Goal: Transaction & Acquisition: Book appointment/travel/reservation

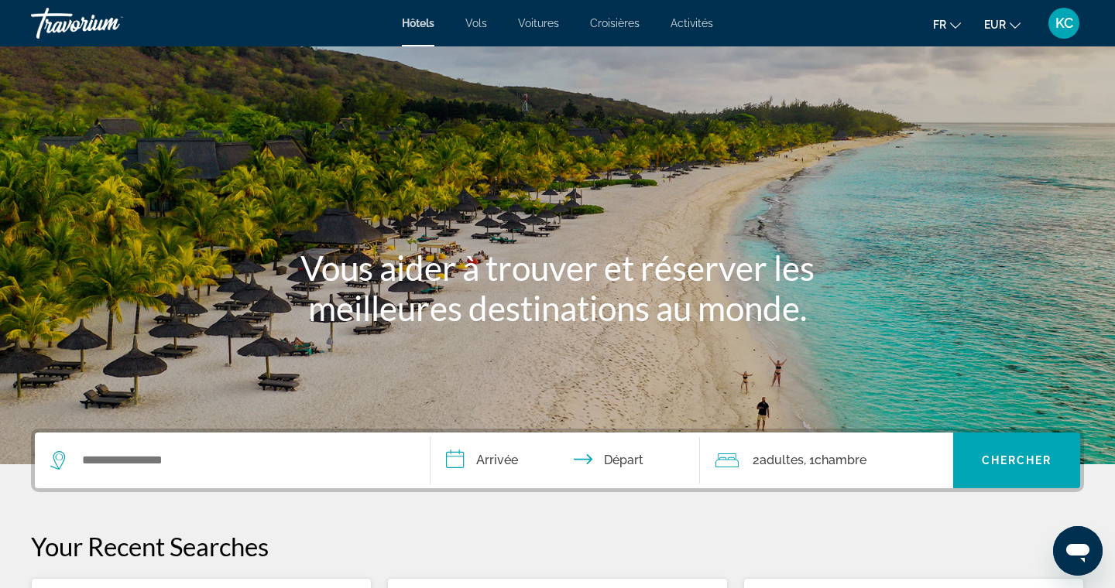
click at [684, 29] on span "Activités" at bounding box center [692, 23] width 43 height 12
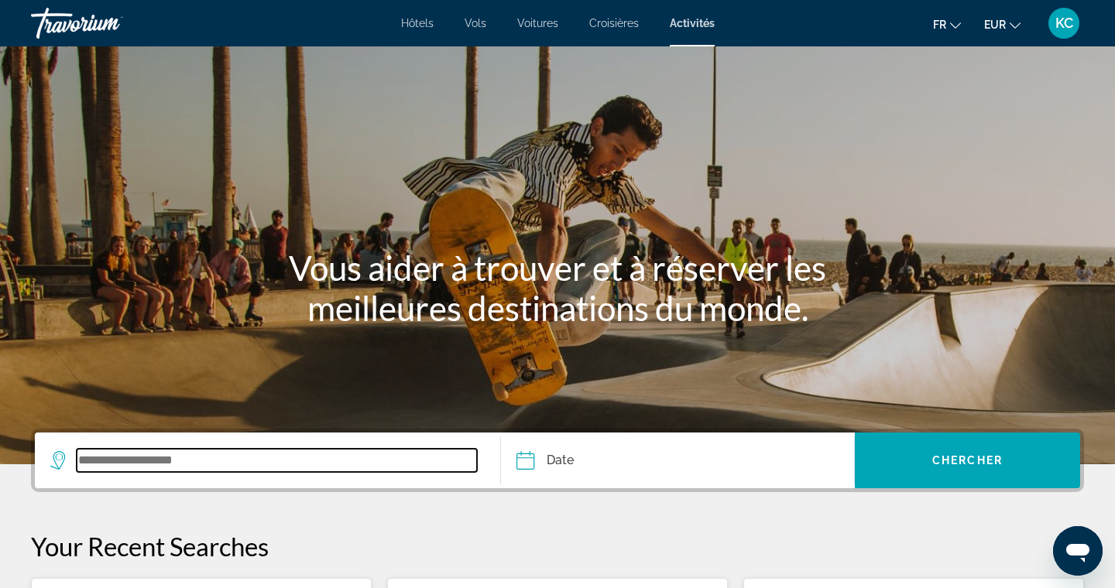
click at [221, 457] on input "Search widget" at bounding box center [277, 460] width 400 height 23
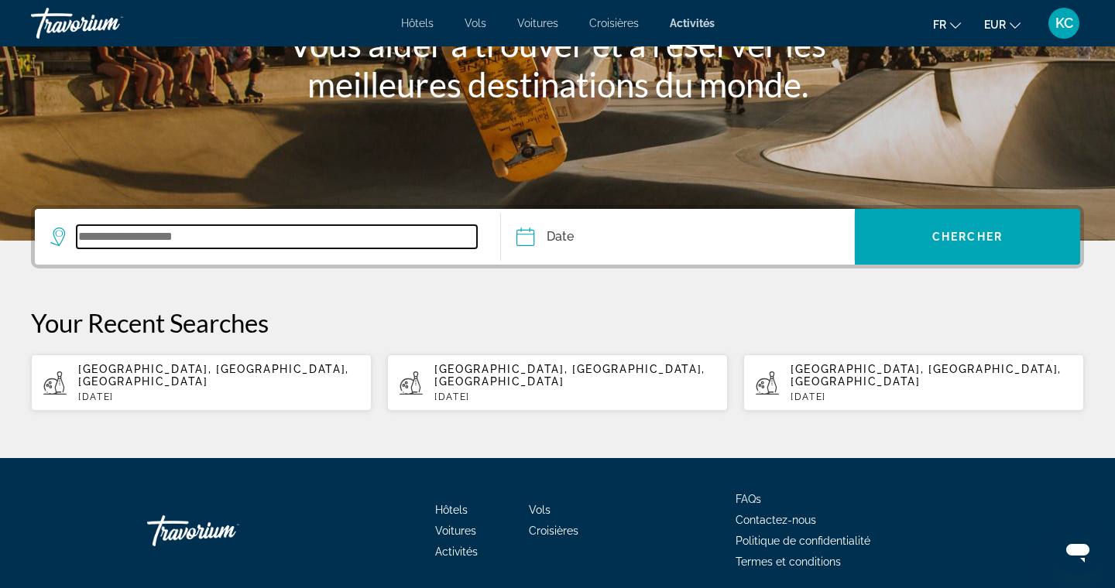
scroll to position [276, 0]
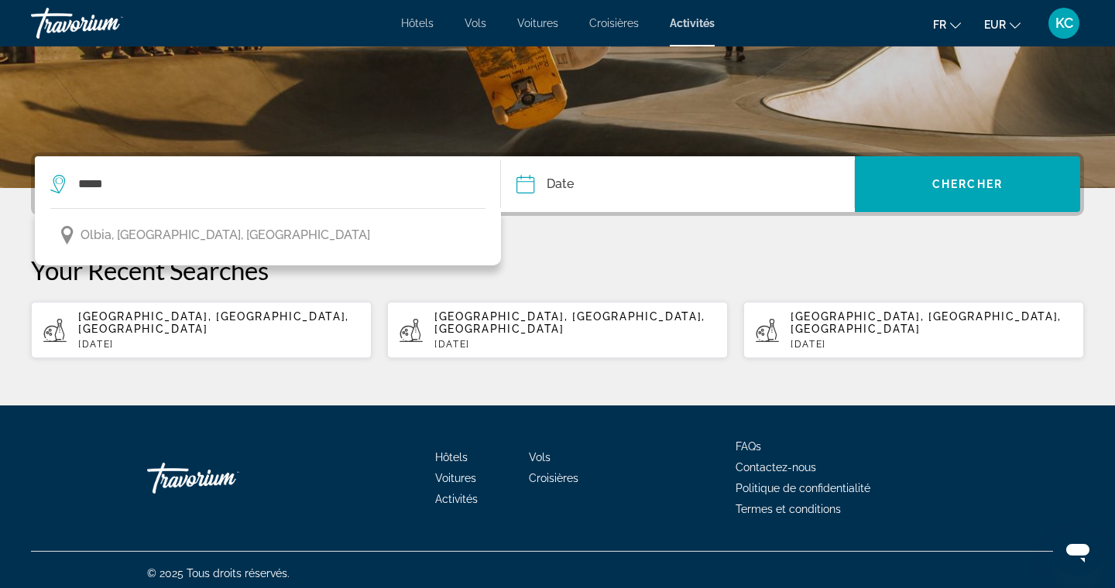
drag, startPoint x: 221, startPoint y: 457, endPoint x: 241, endPoint y: 227, distance: 230.8
click at [241, 226] on button "Olbia, Sardaigne, Italie" at bounding box center [267, 235] width 435 height 29
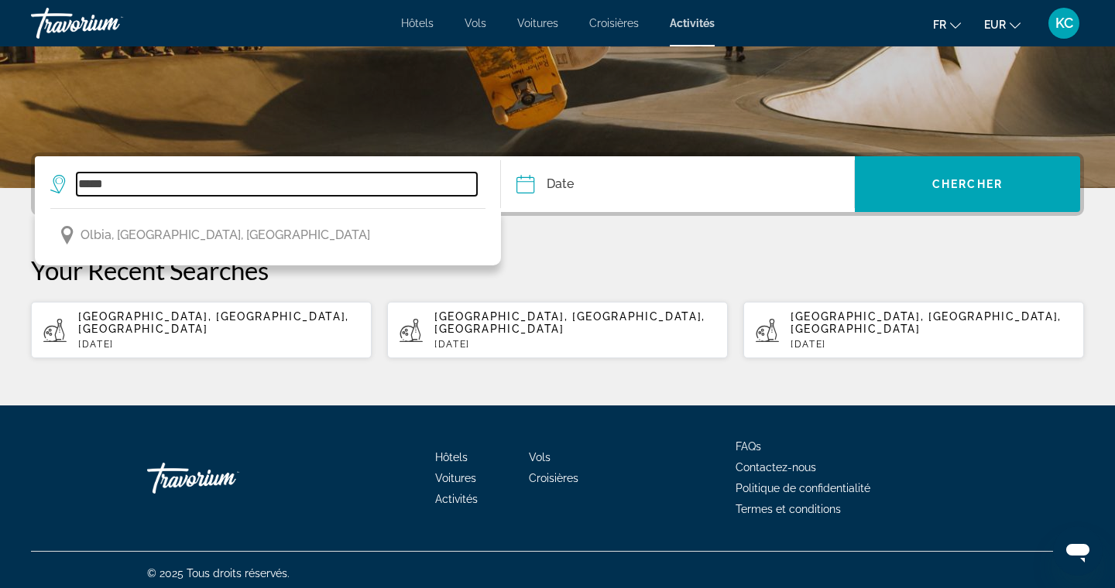
type input "**********"
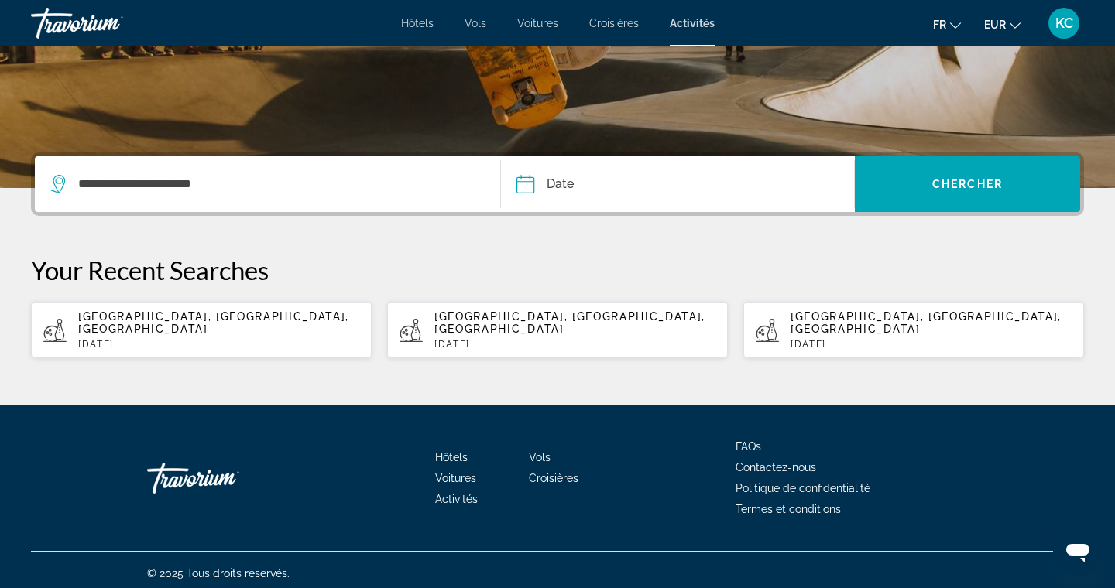
click at [526, 184] on input "Date" at bounding box center [600, 186] width 175 height 60
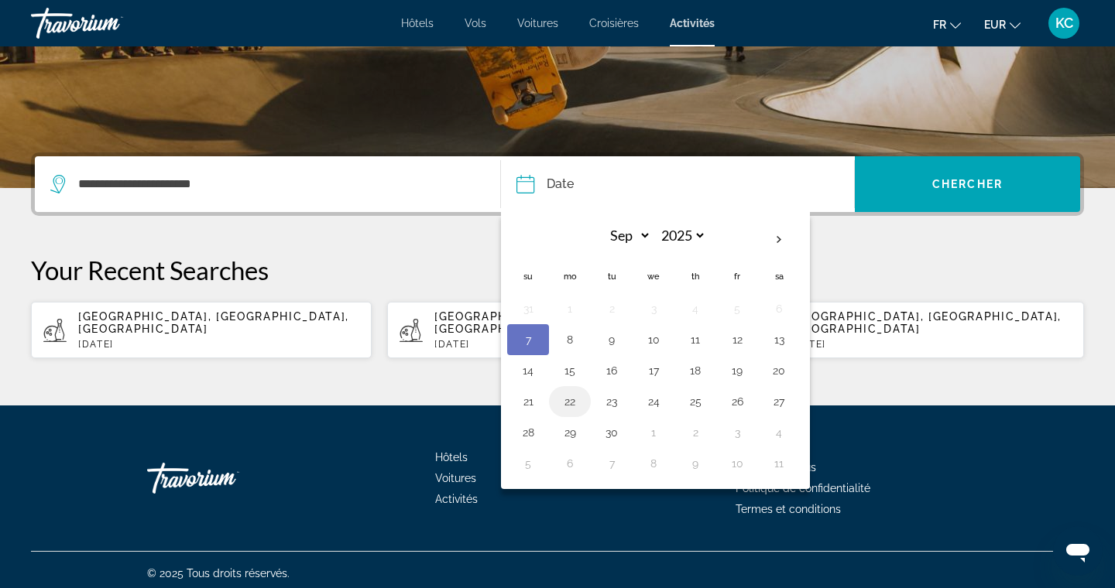
click at [575, 405] on button "22" at bounding box center [569, 402] width 25 height 22
type input "**********"
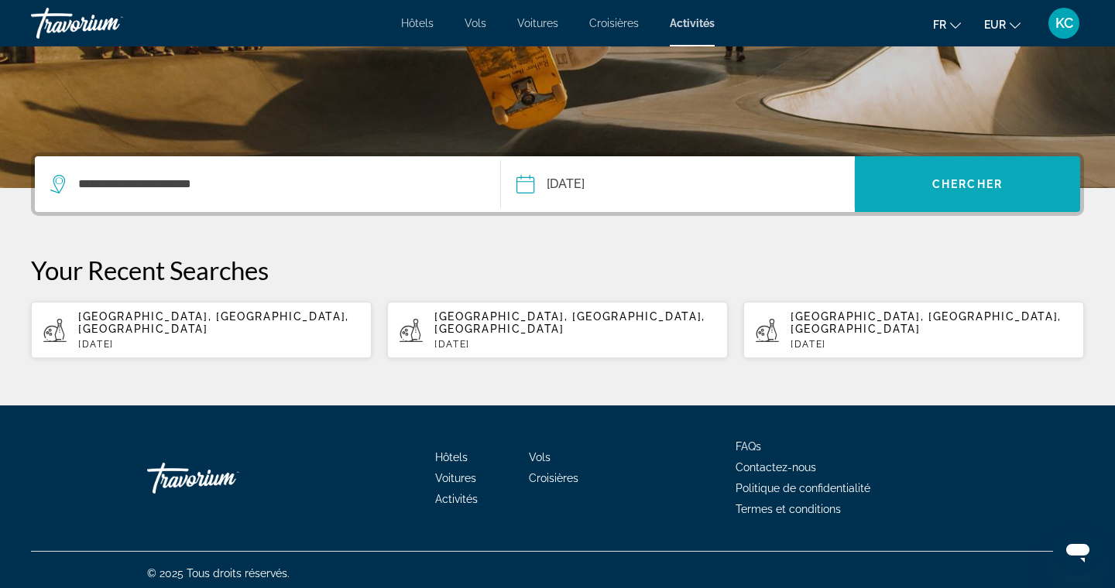
click at [928, 197] on span "Search widget" at bounding box center [967, 184] width 225 height 37
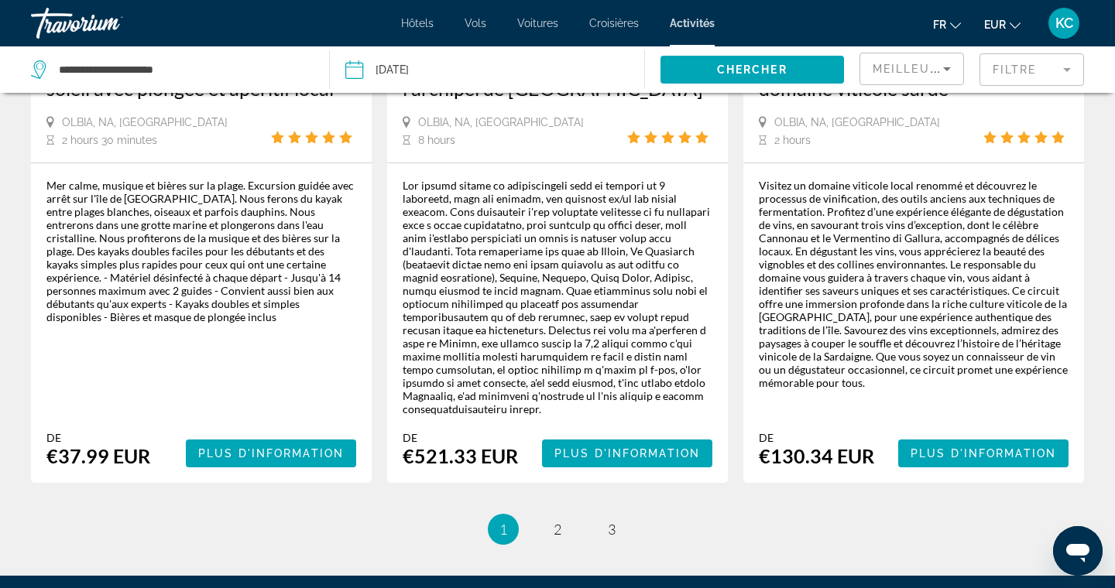
scroll to position [2522, 0]
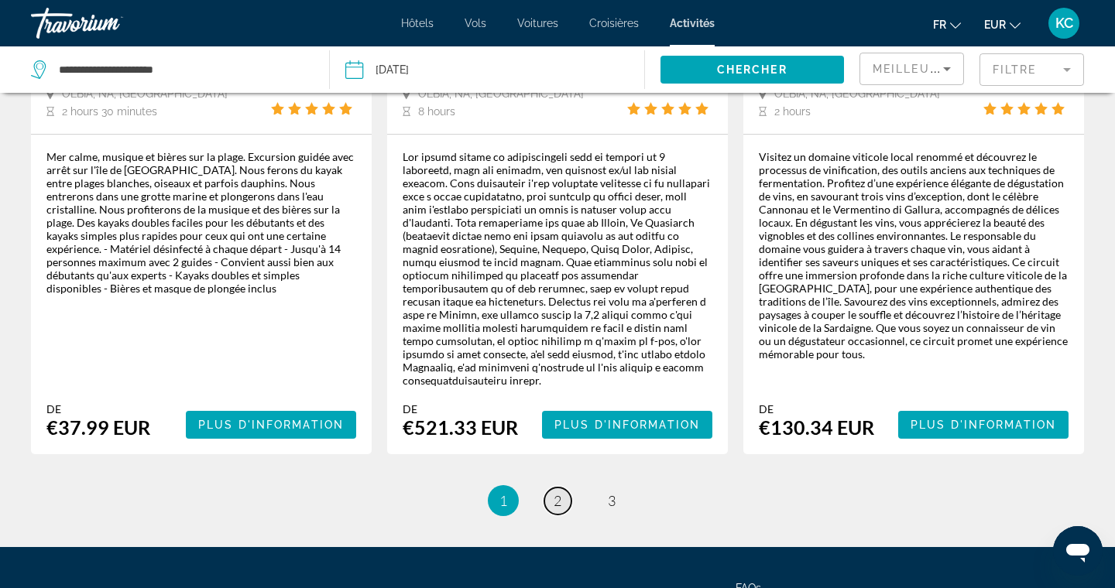
click at [554, 492] on span "2" at bounding box center [558, 500] width 8 height 17
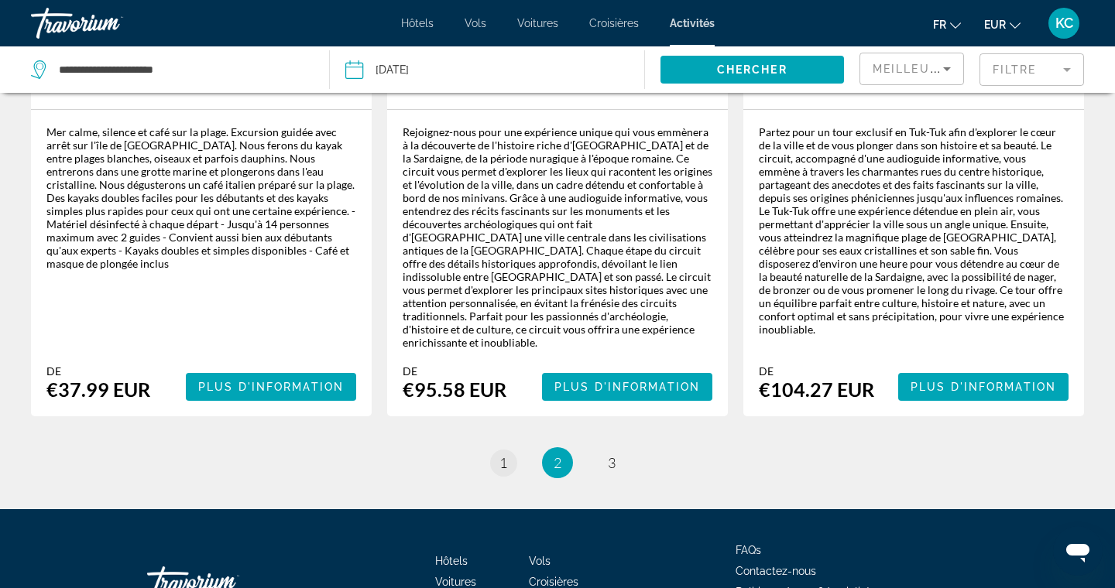
scroll to position [2549, 0]
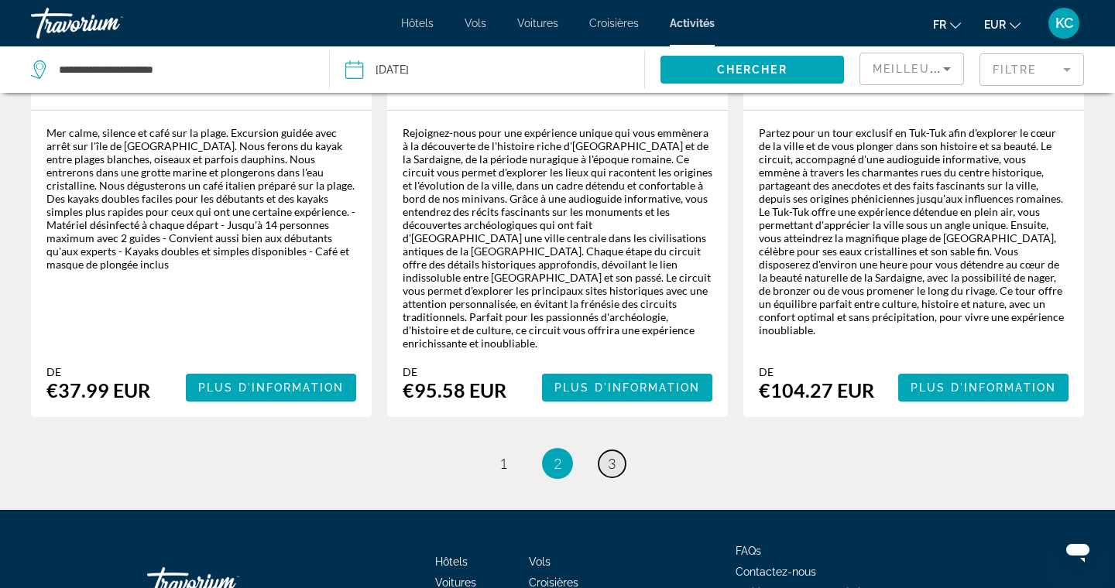
click at [612, 455] on span "3" at bounding box center [612, 463] width 8 height 17
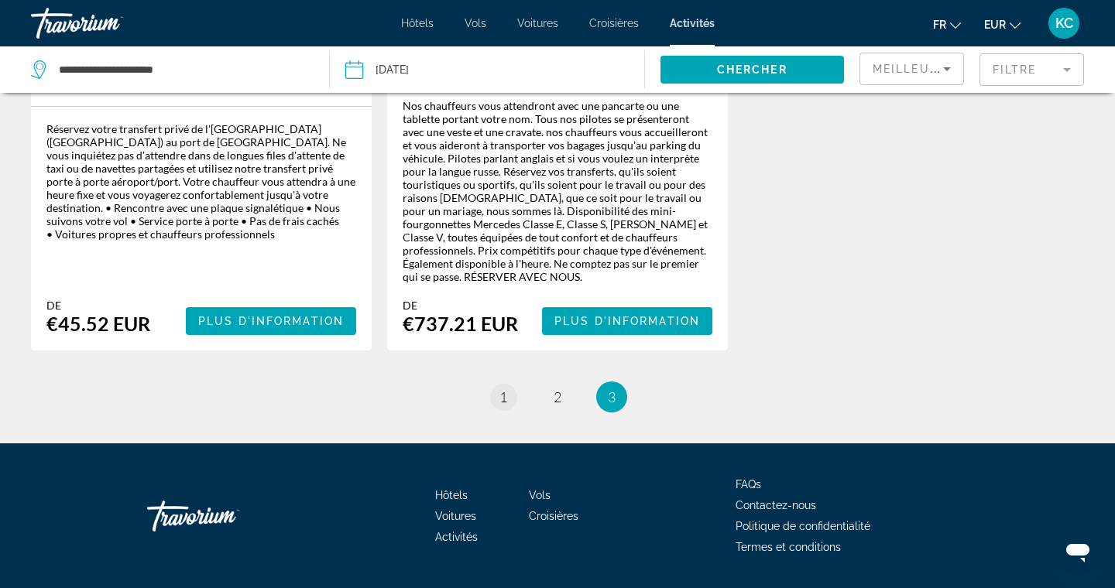
scroll to position [1786, 0]
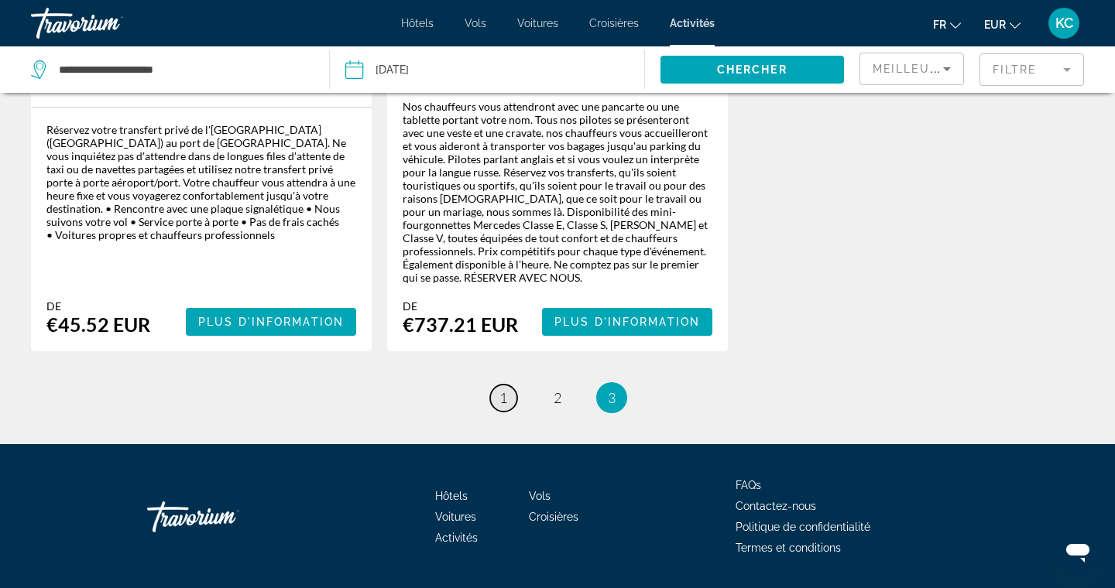
click at [507, 389] on span "1" at bounding box center [503, 397] width 8 height 17
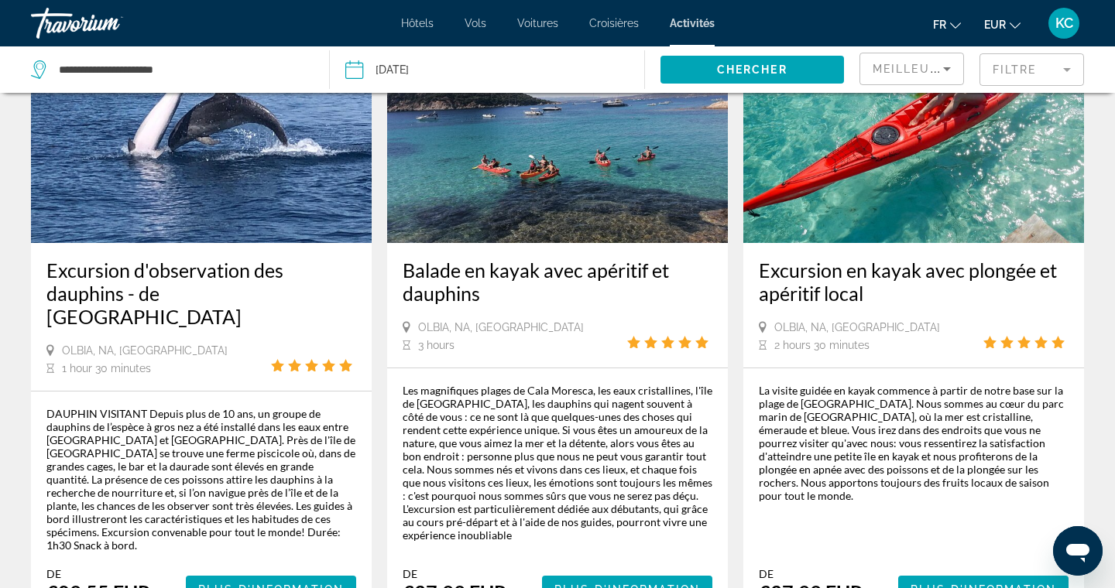
scroll to position [923, 0]
click at [575, 583] on span "Plus d'information" at bounding box center [627, 589] width 146 height 12
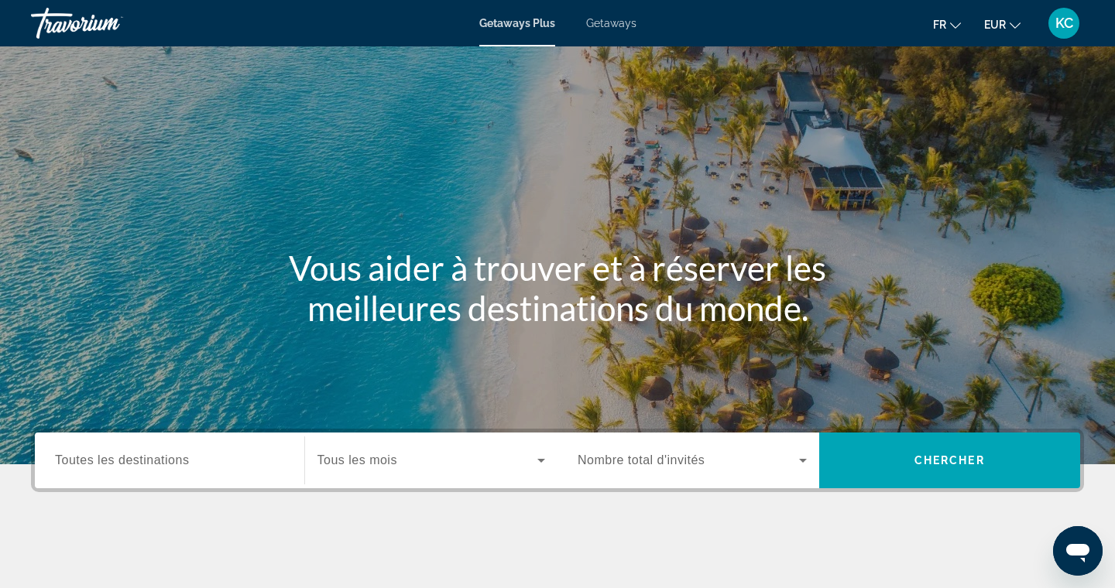
click at [606, 31] on div "Getaways Plus Getaways fr English Español Français Italiano Português русский E…" at bounding box center [557, 23] width 1115 height 40
click at [607, 22] on span "Getaways" at bounding box center [611, 23] width 50 height 12
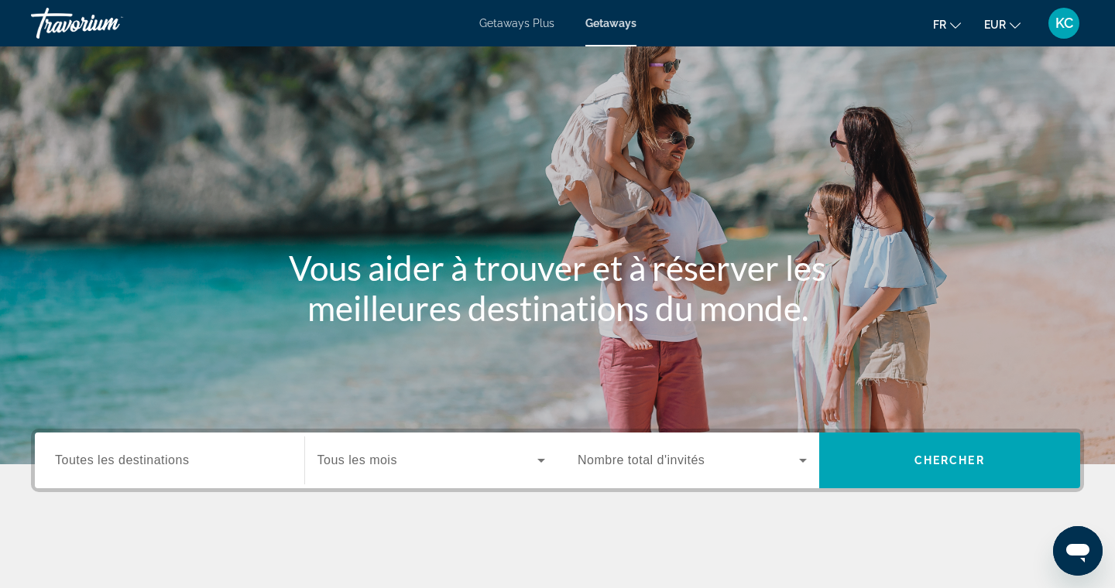
click at [184, 456] on span "Toutes les destinations" at bounding box center [122, 460] width 134 height 13
click at [184, 456] on input "Destination Toutes les destinations" at bounding box center [169, 461] width 229 height 19
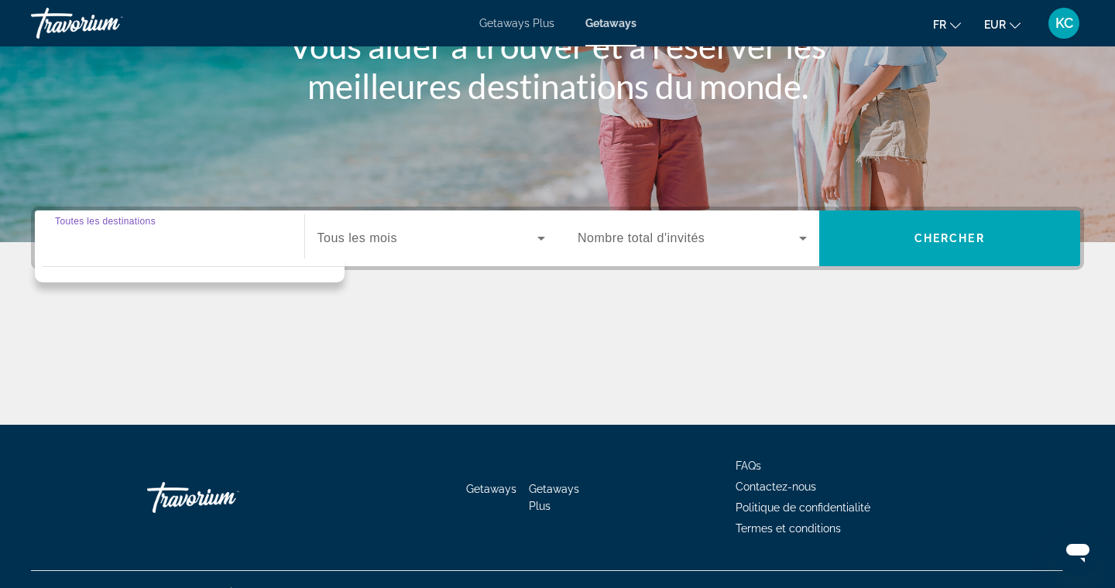
scroll to position [249, 0]
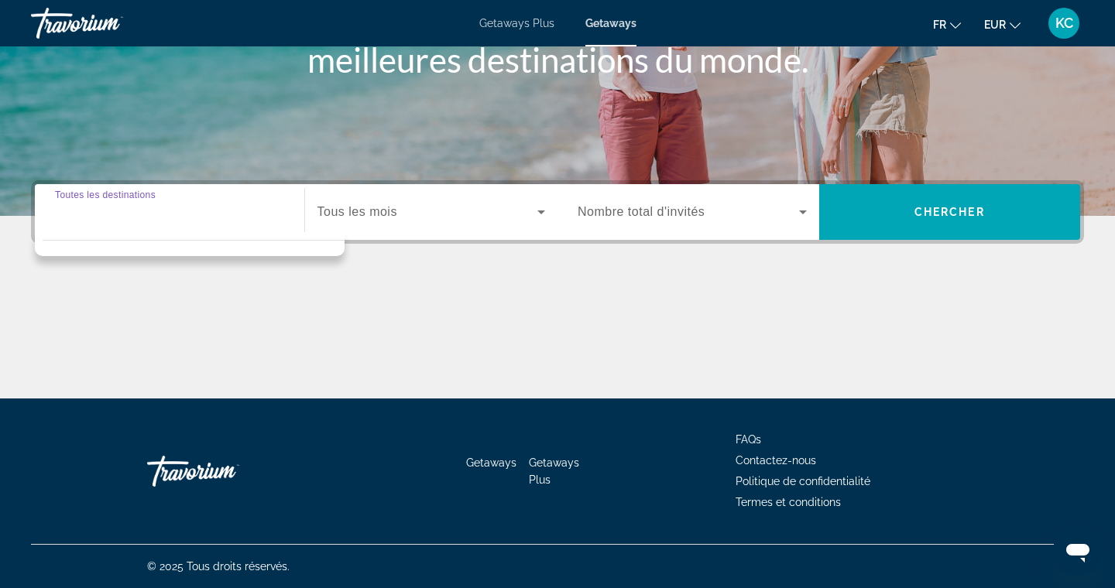
click at [502, 283] on div "Main content" at bounding box center [557, 341] width 1053 height 116
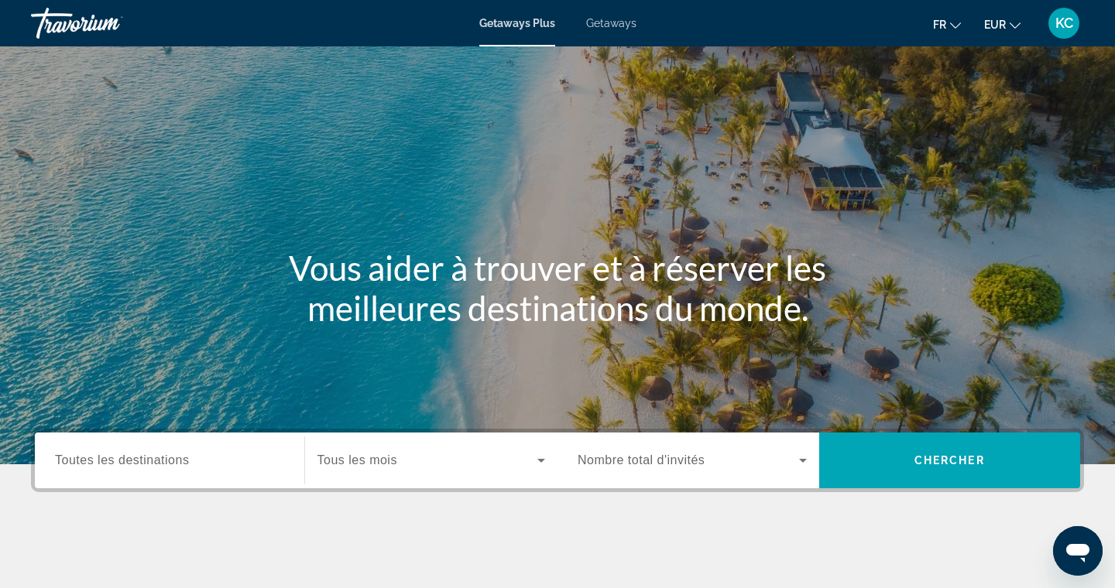
click at [616, 23] on span "Getaways" at bounding box center [611, 23] width 50 height 12
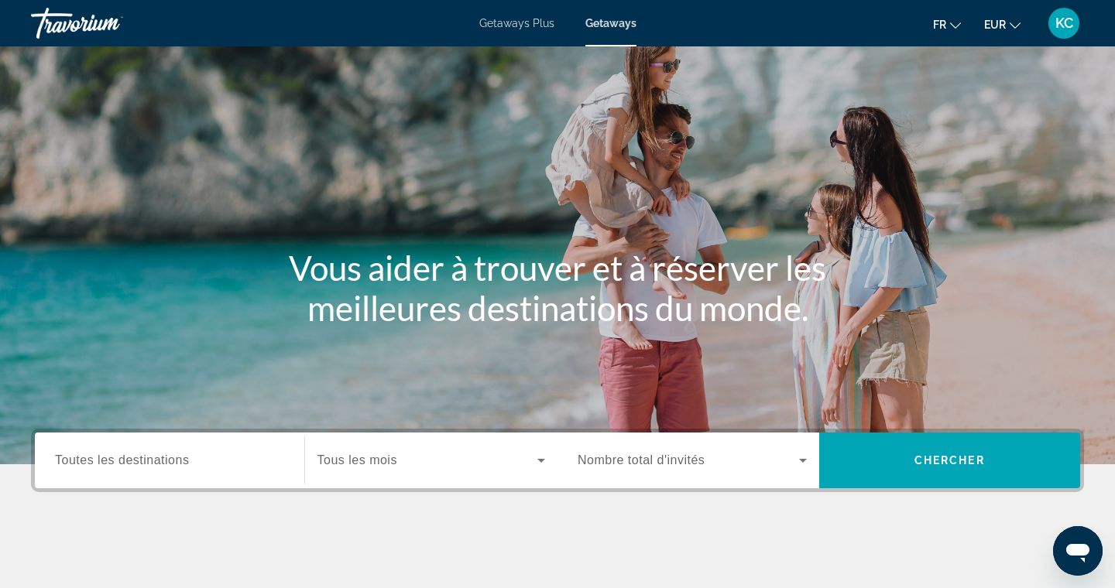
click at [164, 461] on span "Toutes les destinations" at bounding box center [122, 460] width 134 height 13
click at [164, 461] on input "Destination Toutes les destinations" at bounding box center [169, 461] width 229 height 19
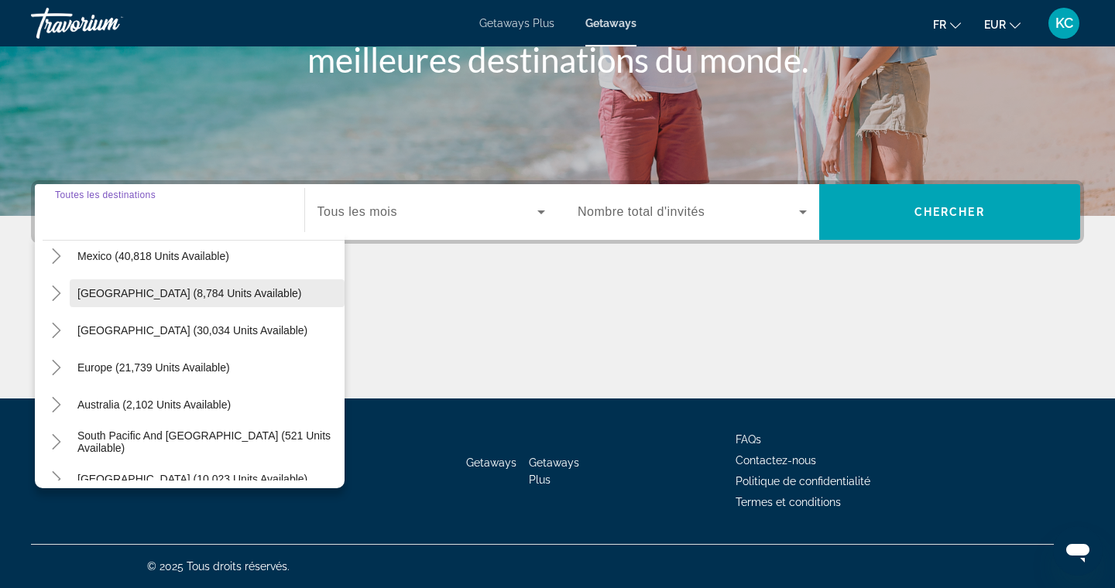
scroll to position [89, 0]
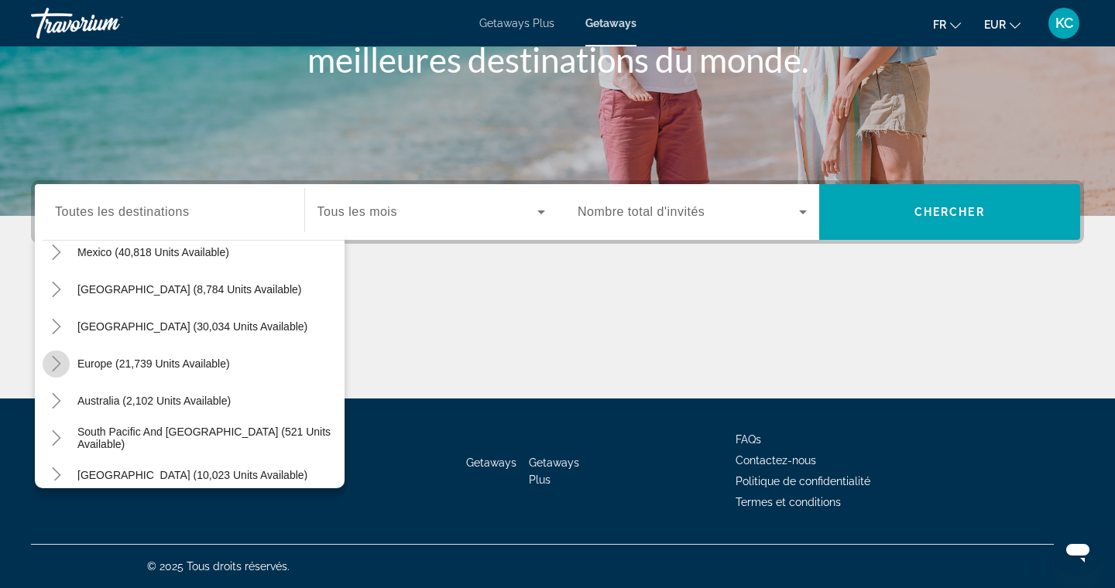
click at [52, 365] on icon "Toggle Europe (21,739 units available)" at bounding box center [56, 363] width 15 height 15
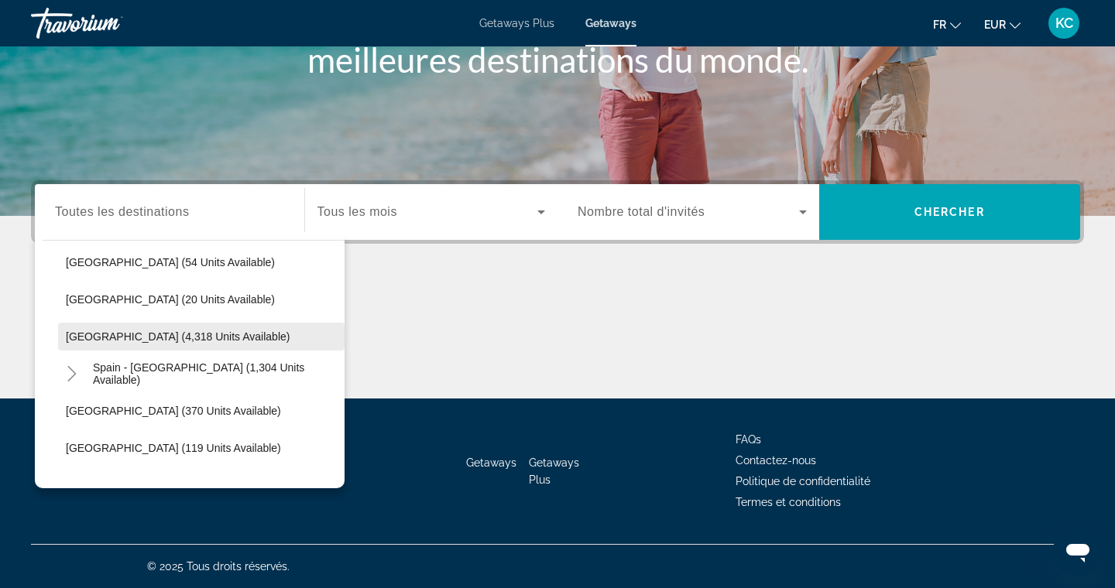
scroll to position [784, 0]
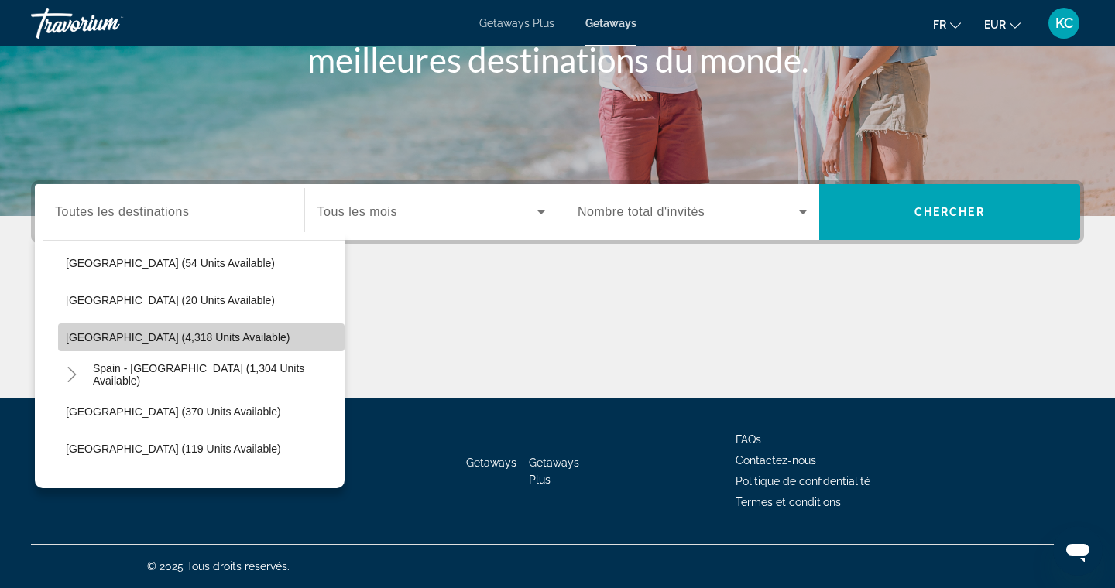
click at [166, 335] on span "[GEOGRAPHIC_DATA] (4,318 units available)" at bounding box center [178, 337] width 224 height 12
type input "**********"
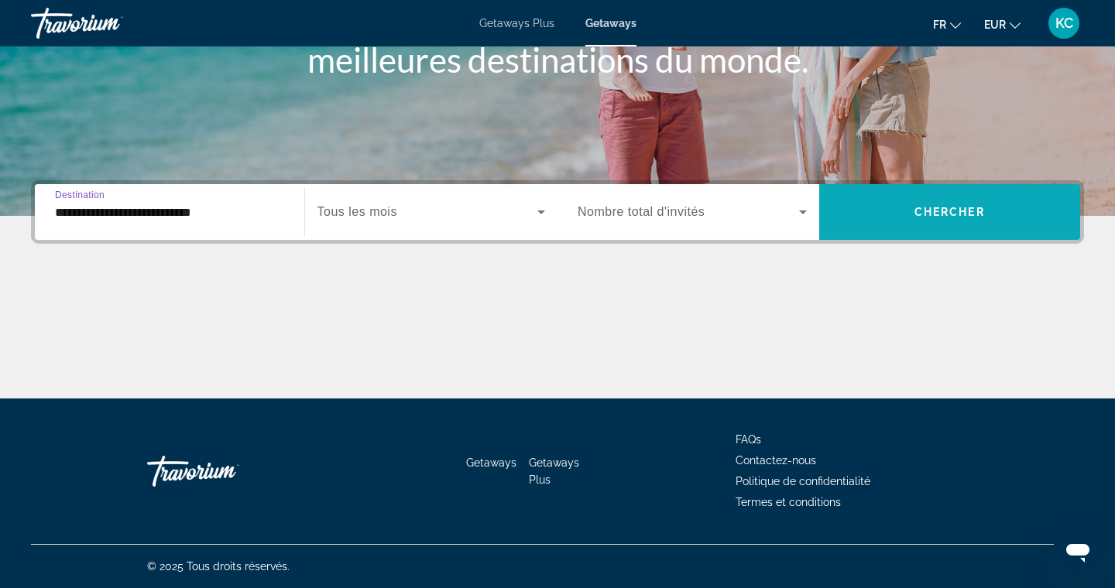
click at [889, 216] on span "Search widget" at bounding box center [950, 212] width 262 height 37
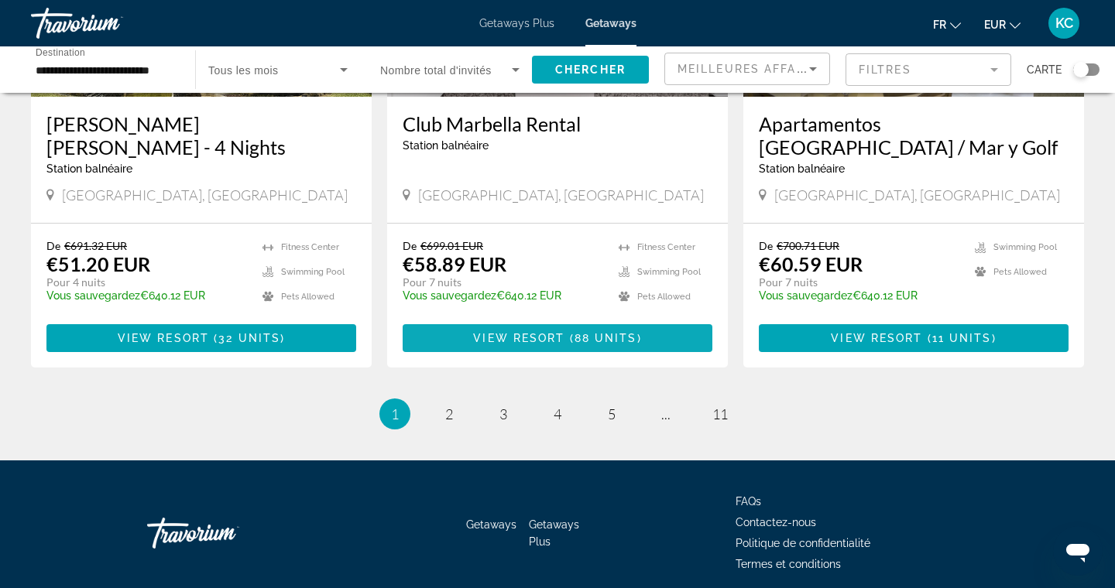
scroll to position [1940, 0]
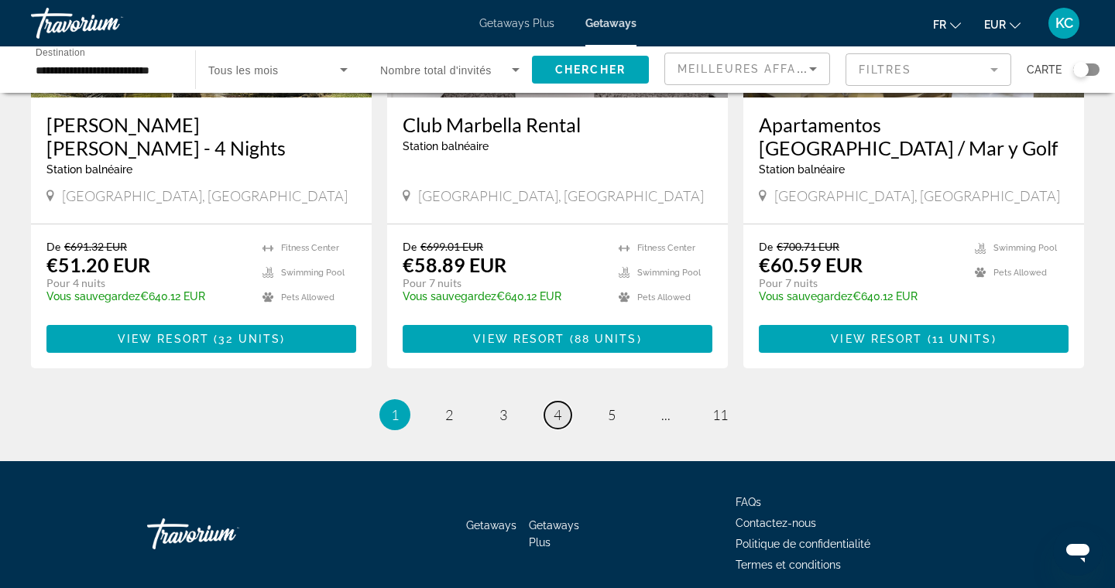
click at [555, 407] on span "4" at bounding box center [558, 415] width 8 height 17
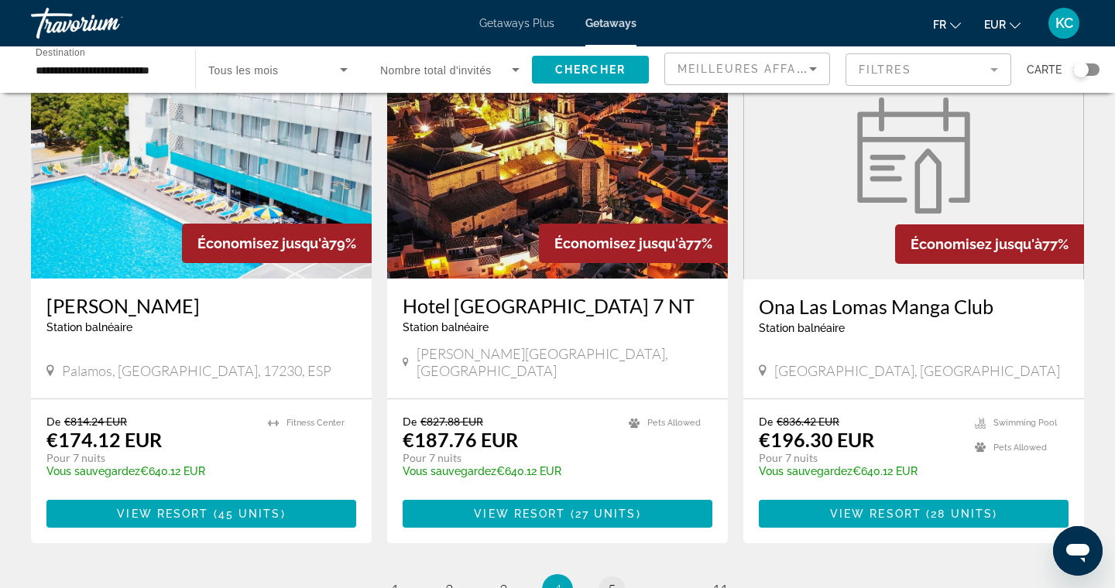
scroll to position [1848, 0]
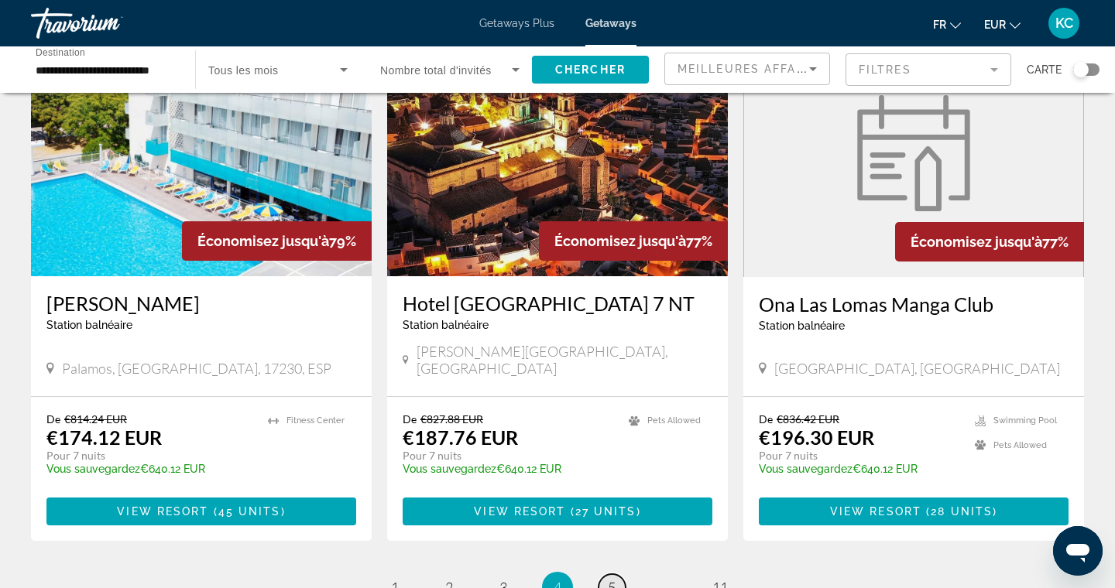
click at [613, 579] on span "5" at bounding box center [612, 587] width 8 height 17
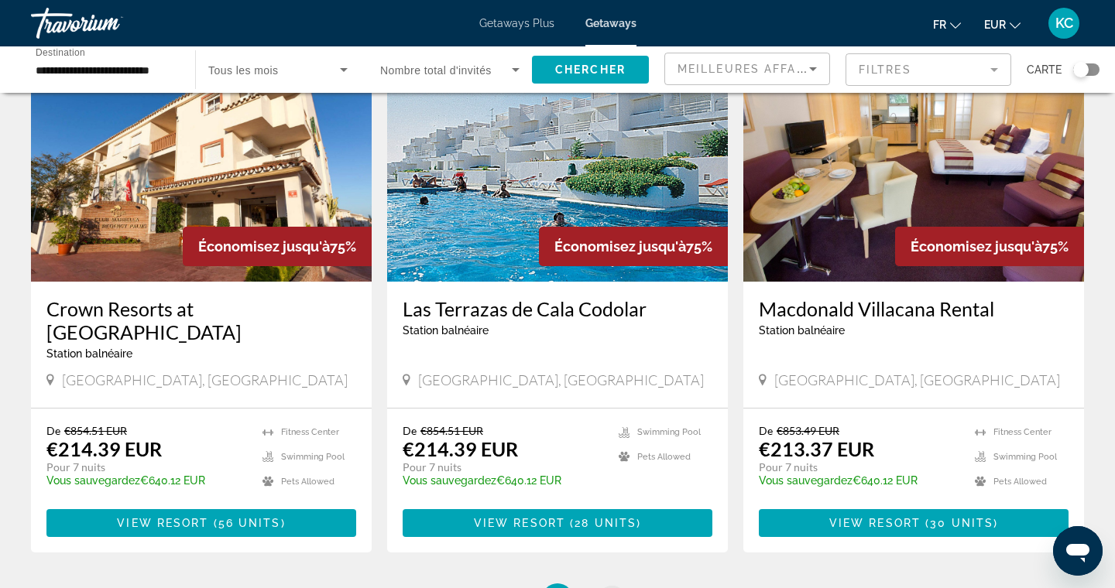
scroll to position [1813, 0]
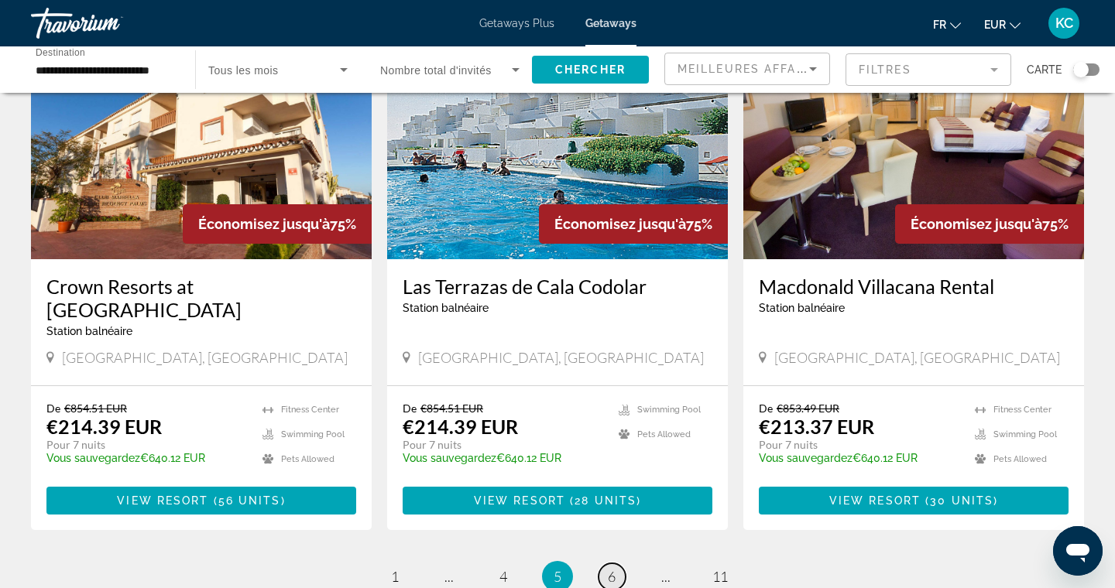
click at [613, 568] on span "6" at bounding box center [612, 576] width 8 height 17
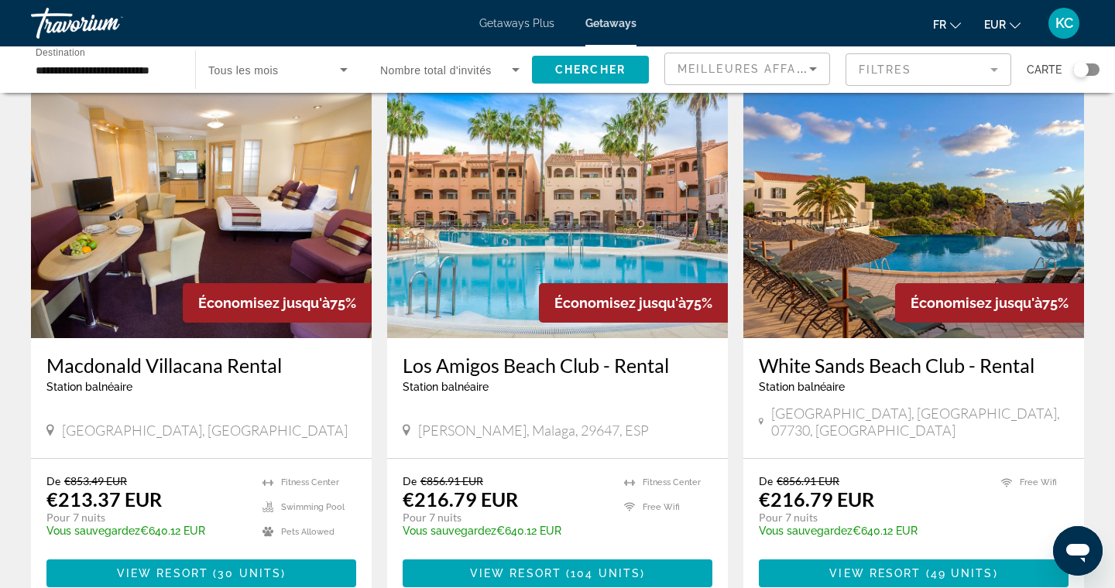
scroll to position [57, 0]
click at [917, 568] on span "View Resort" at bounding box center [874, 574] width 91 height 12
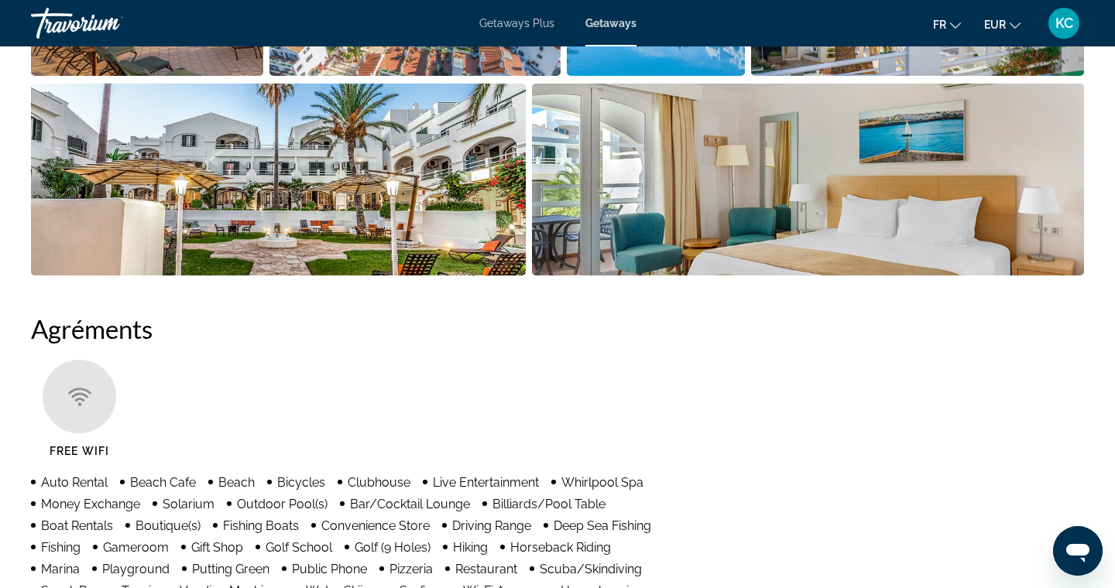
scroll to position [853, 1]
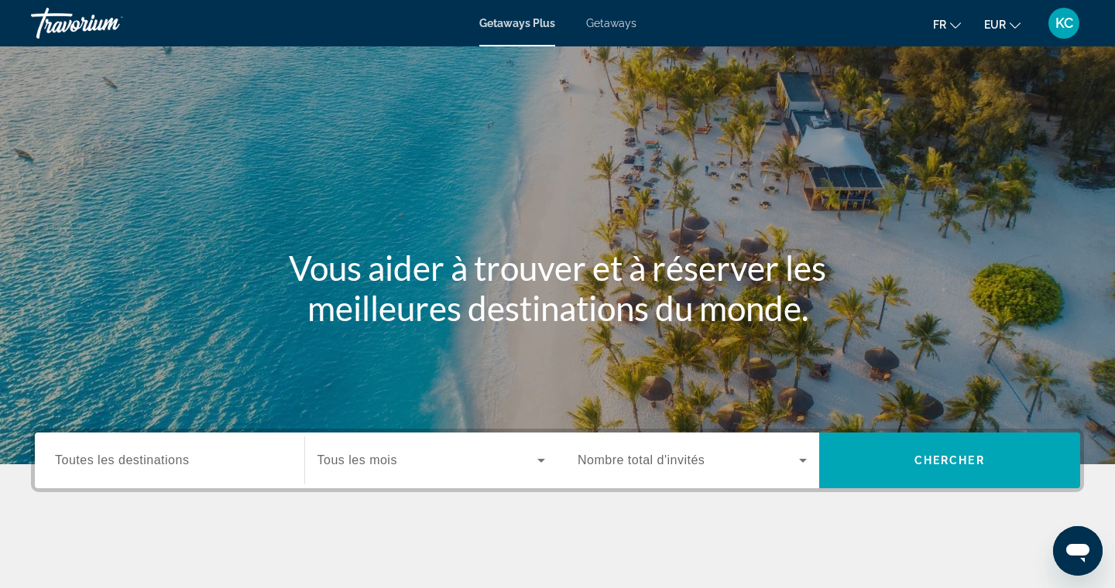
click at [609, 26] on span "Getaways" at bounding box center [611, 23] width 50 height 12
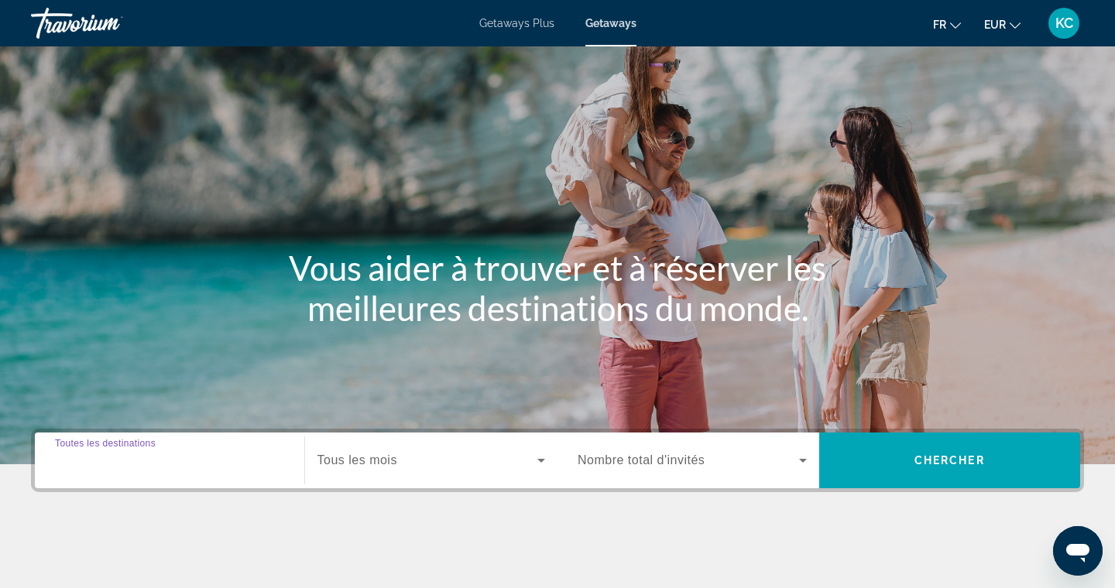
click at [193, 461] on input "Destination Toutes les destinations" at bounding box center [169, 461] width 229 height 19
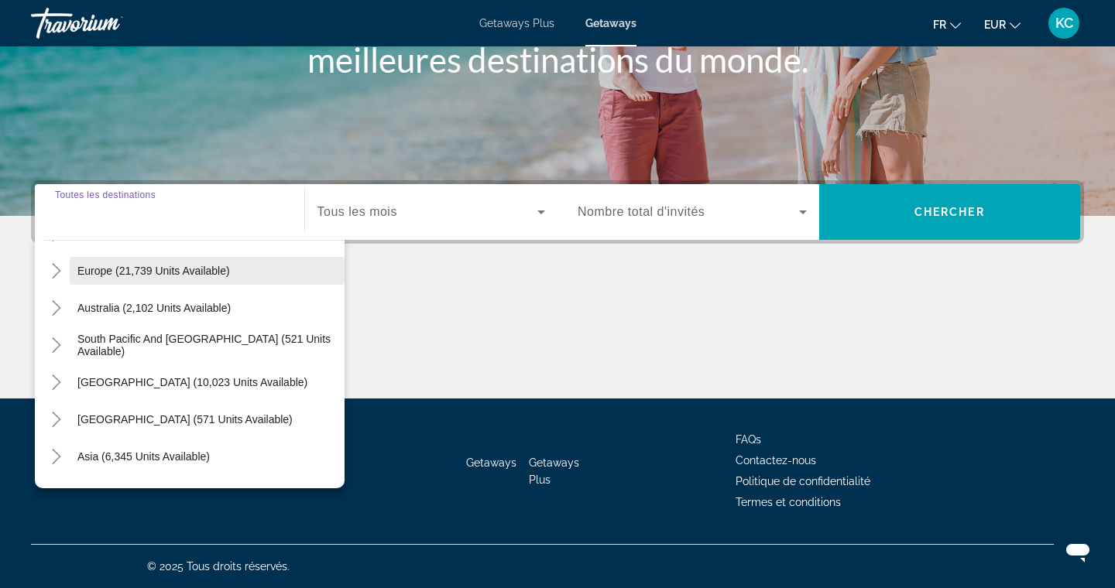
scroll to position [180, 0]
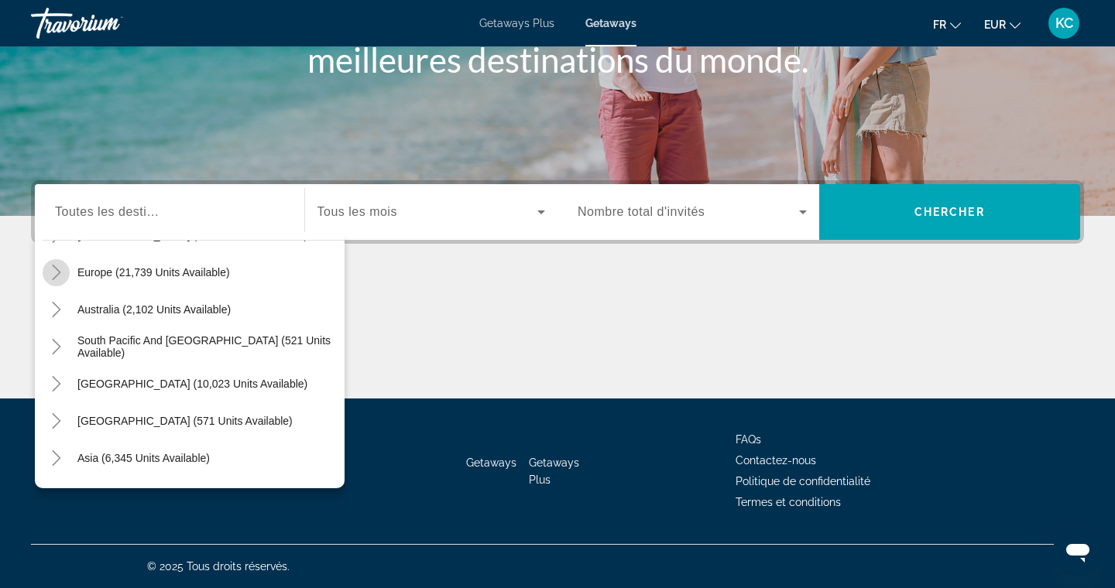
click at [57, 269] on icon "Toggle Europe (21,739 units available)" at bounding box center [56, 272] width 9 height 15
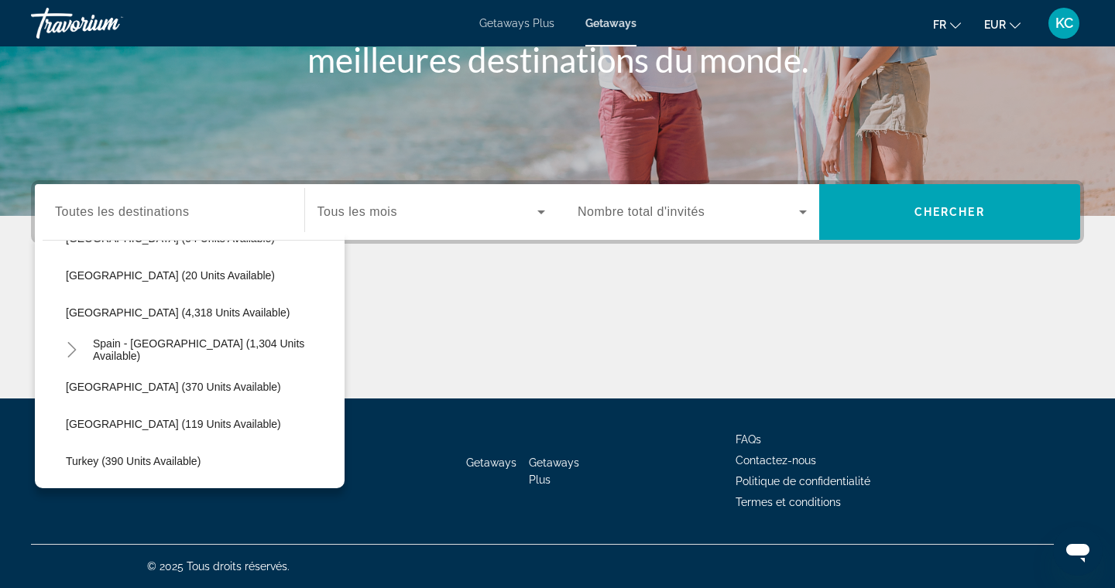
scroll to position [855, 0]
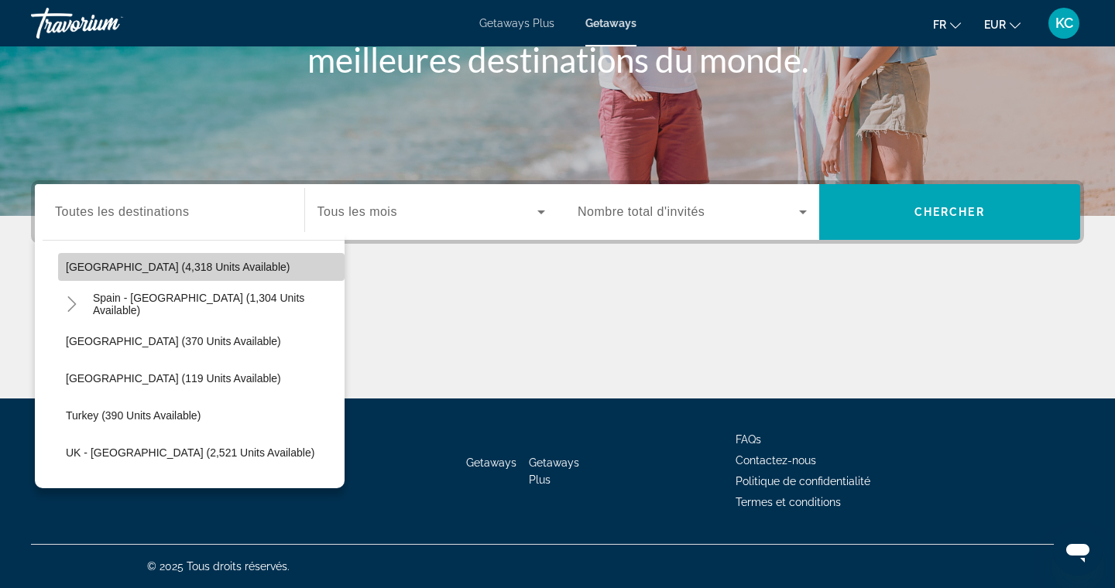
click at [180, 269] on span "[GEOGRAPHIC_DATA] (4,318 units available)" at bounding box center [178, 267] width 224 height 12
type input "**********"
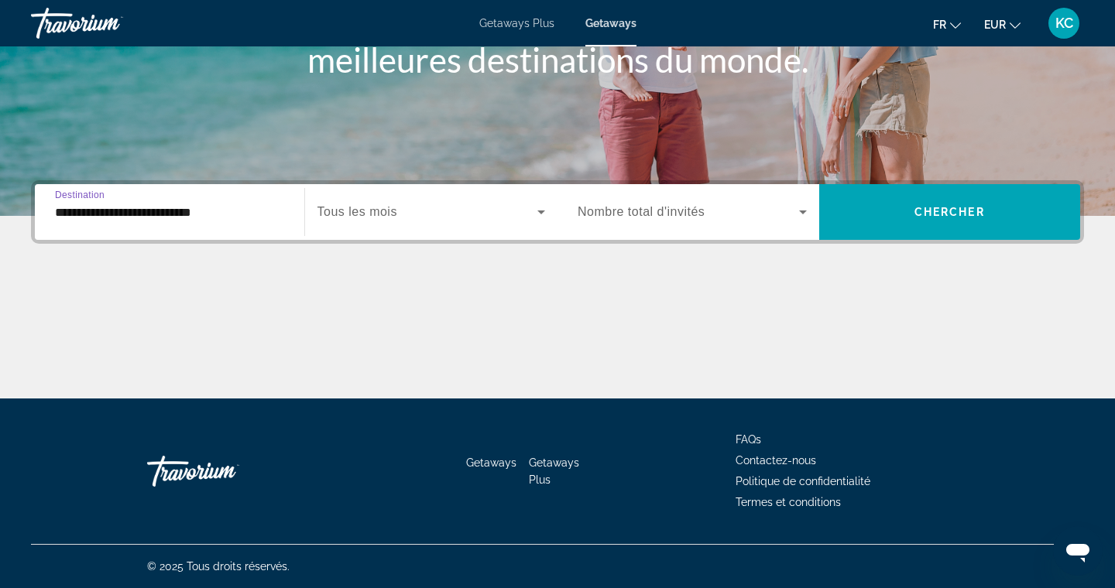
click at [513, 216] on span "Search widget" at bounding box center [427, 212] width 221 height 19
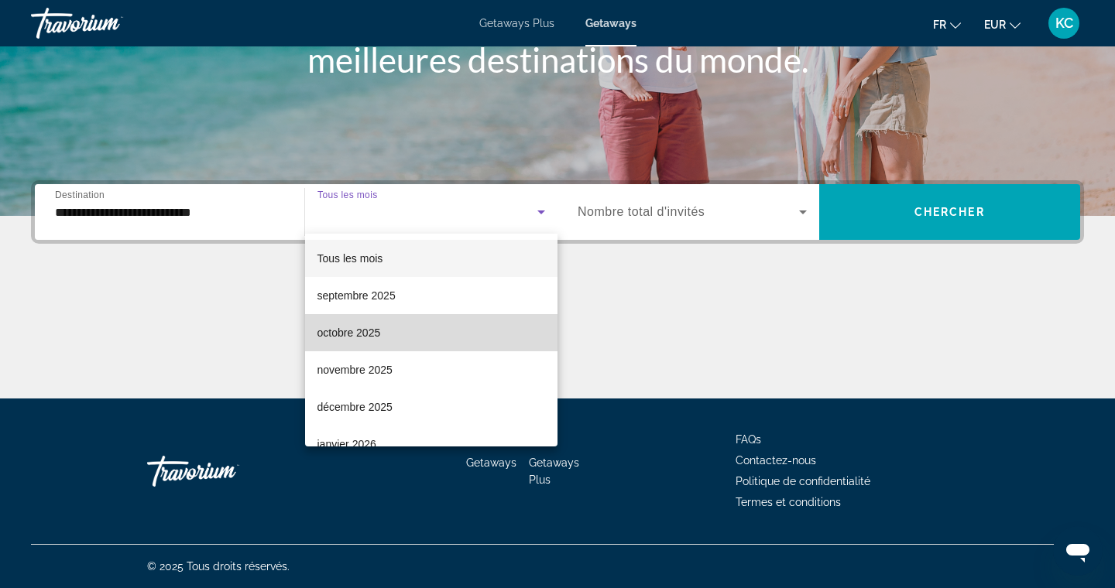
click at [497, 328] on mat-option "octobre 2025" at bounding box center [431, 332] width 253 height 37
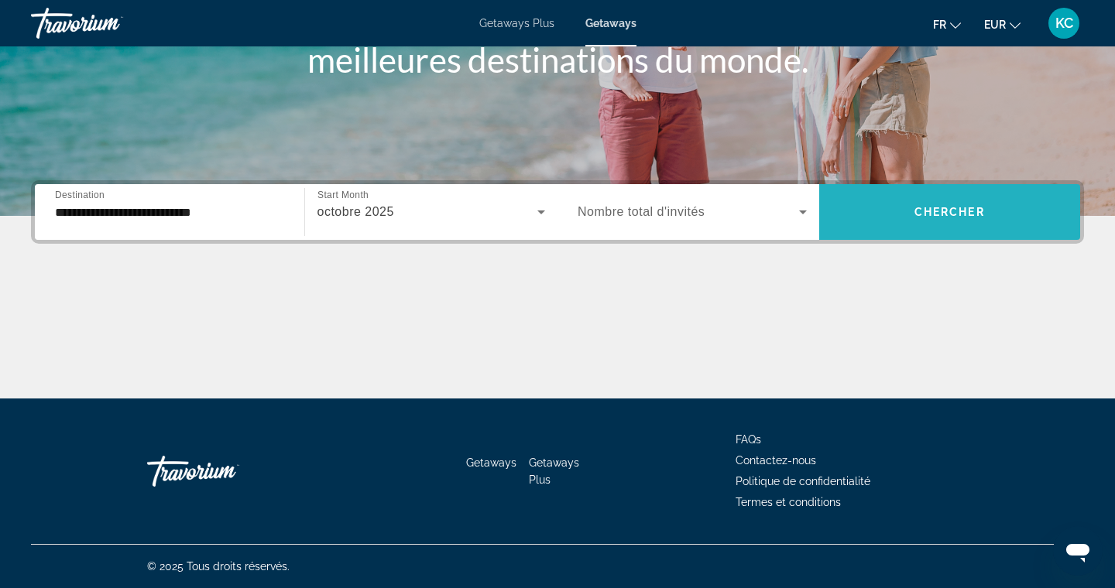
click at [854, 215] on span "Search widget" at bounding box center [950, 212] width 262 height 37
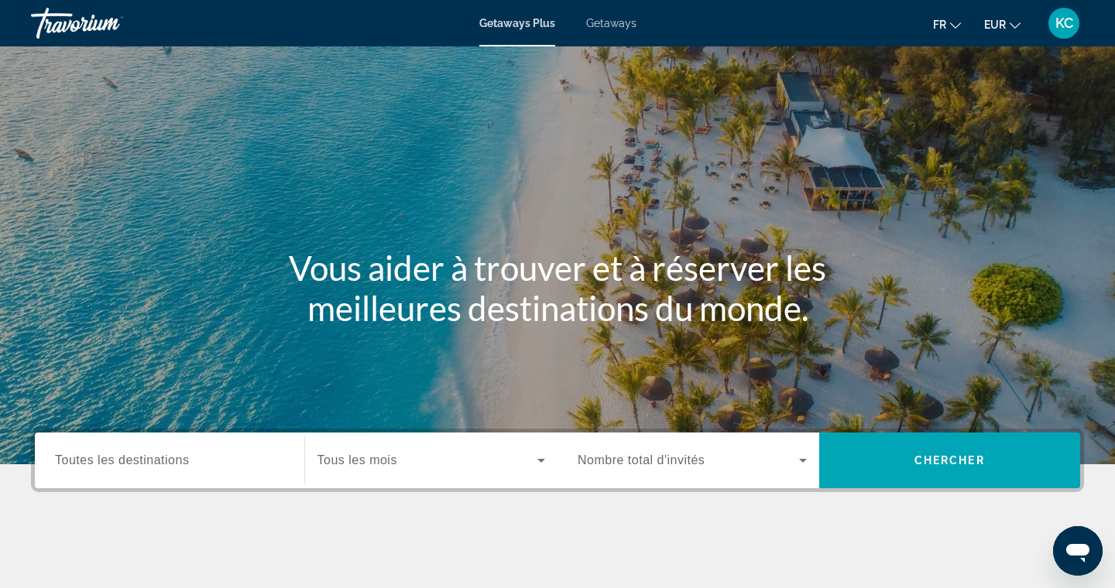
click at [601, 23] on span "Getaways" at bounding box center [611, 23] width 50 height 12
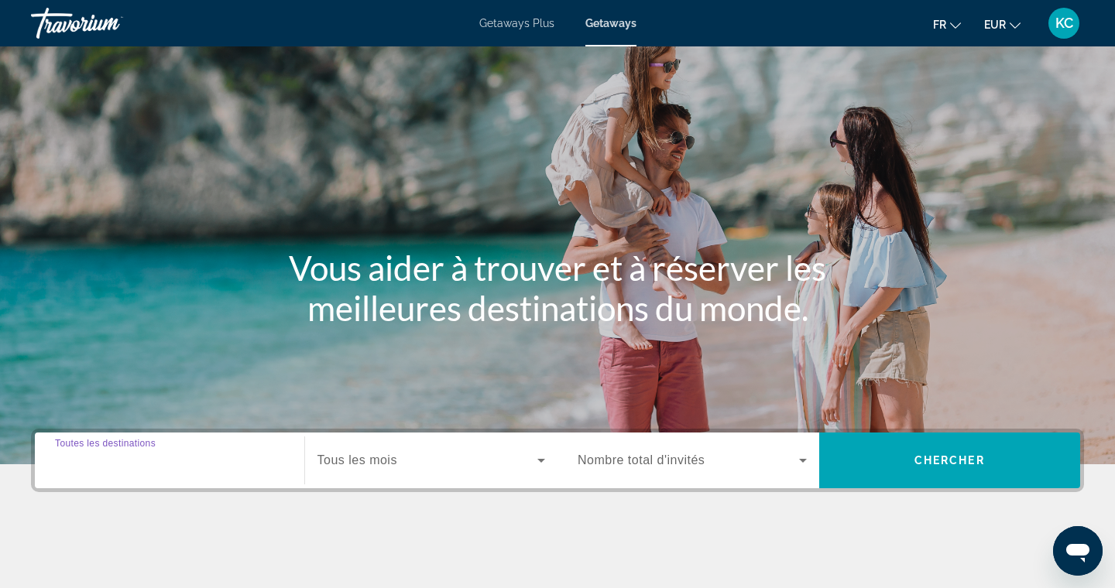
click at [225, 456] on input "Destination Toutes les destinations" at bounding box center [169, 461] width 229 height 19
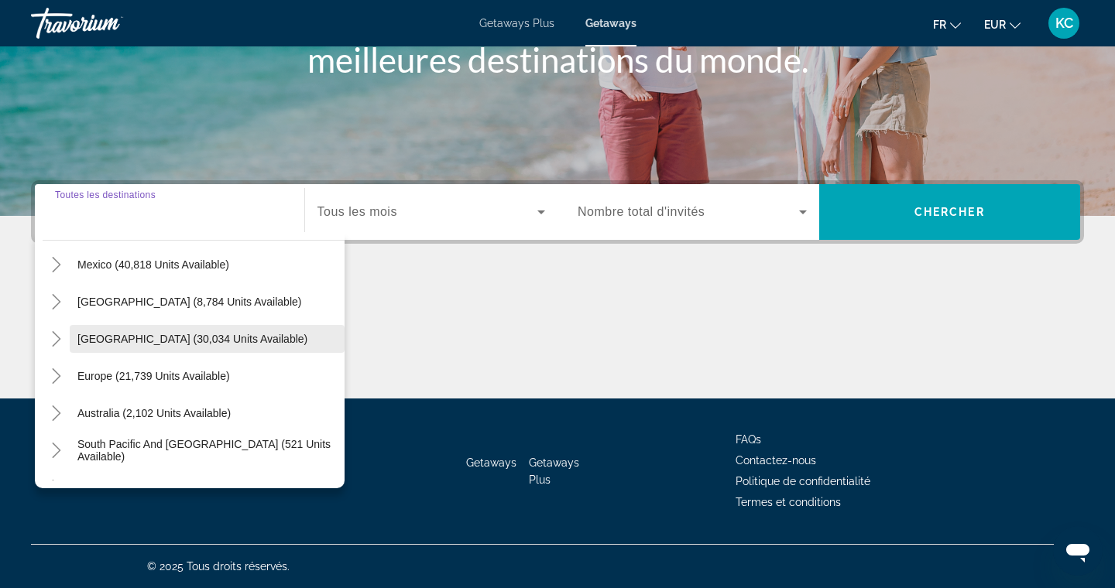
scroll to position [95, 0]
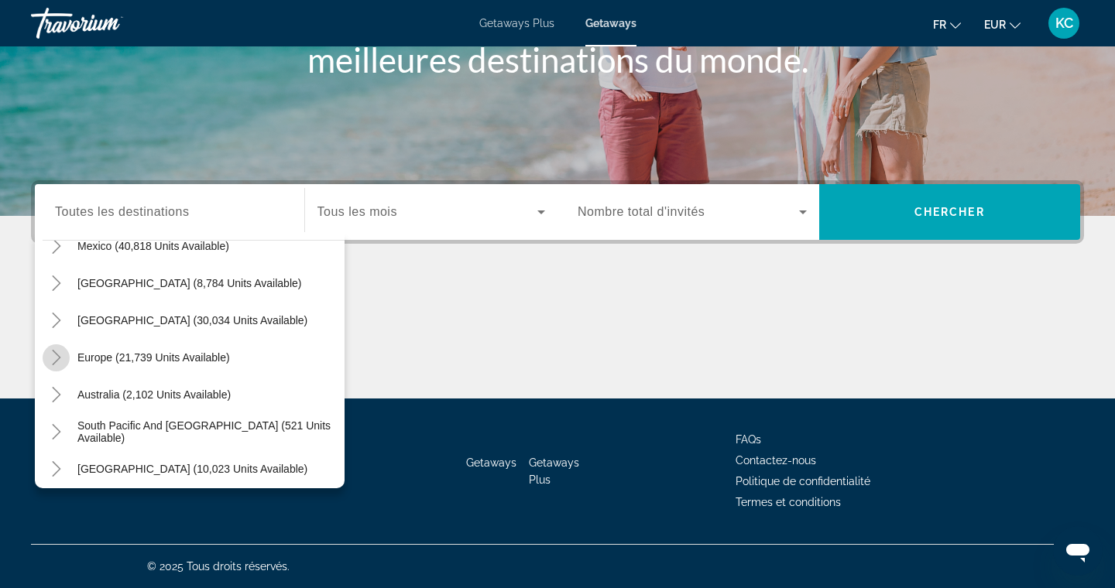
click at [53, 358] on icon "Toggle Europe (21,739 units available)" at bounding box center [56, 357] width 15 height 15
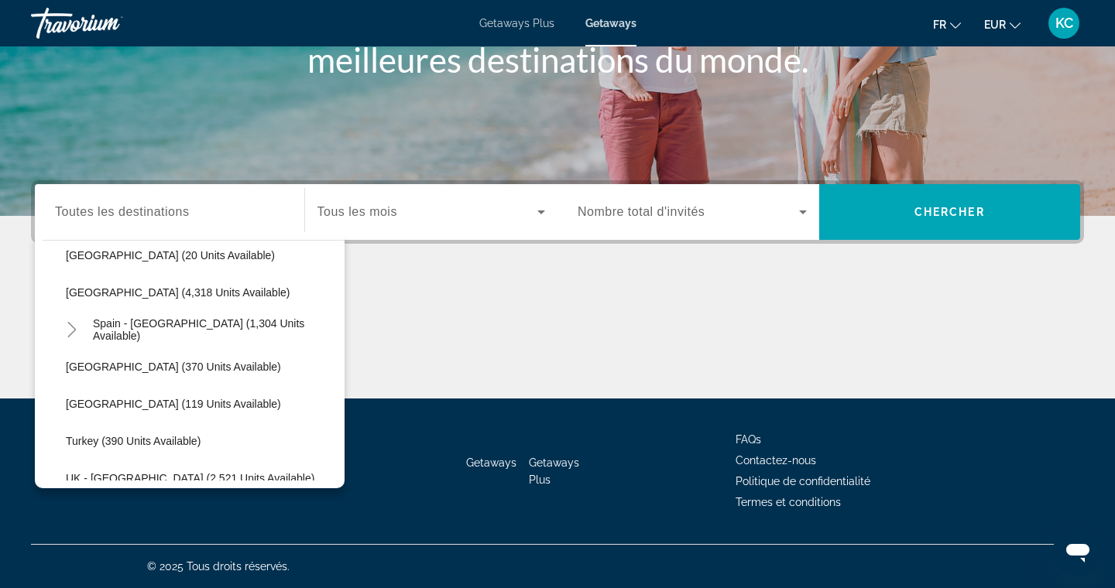
scroll to position [842, 0]
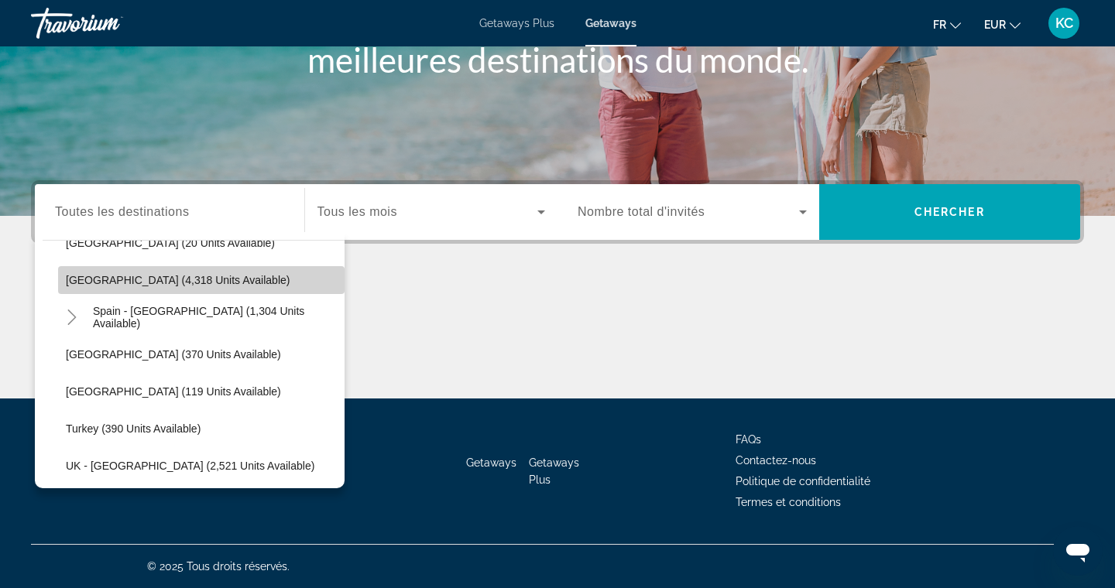
click at [146, 286] on span "[GEOGRAPHIC_DATA] (4,318 units available)" at bounding box center [178, 280] width 224 height 12
type input "**********"
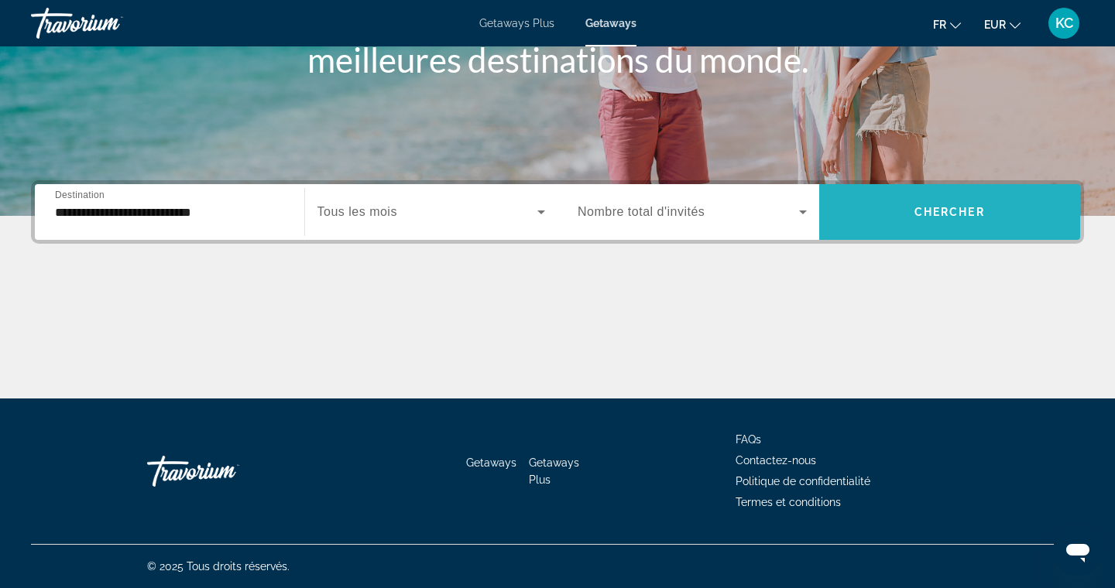
click at [873, 214] on span "Search widget" at bounding box center [950, 212] width 262 height 37
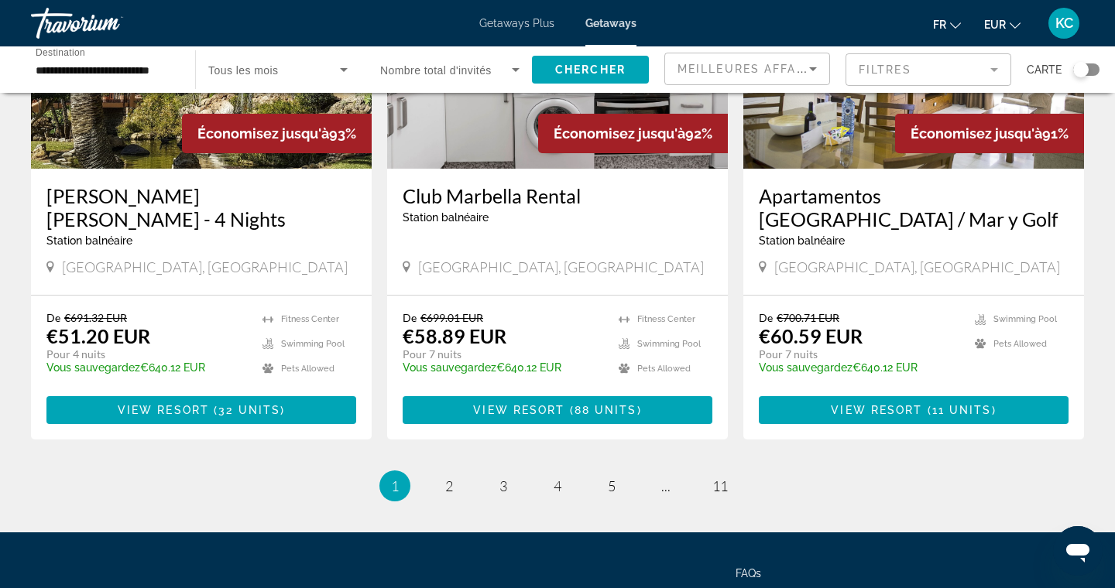
scroll to position [1878, 0]
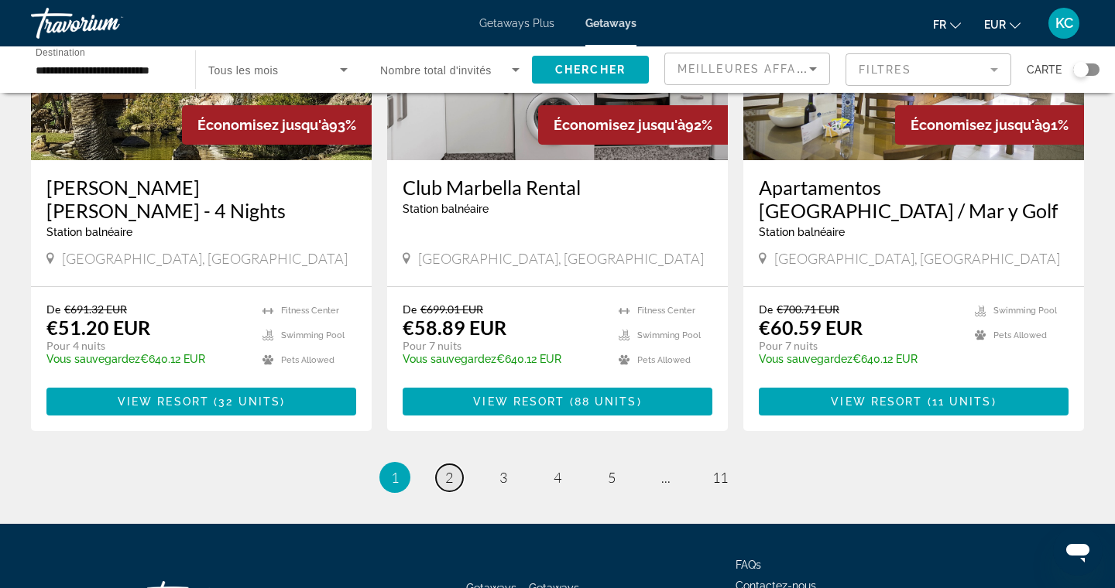
click at [442, 465] on link "page 2" at bounding box center [449, 478] width 27 height 27
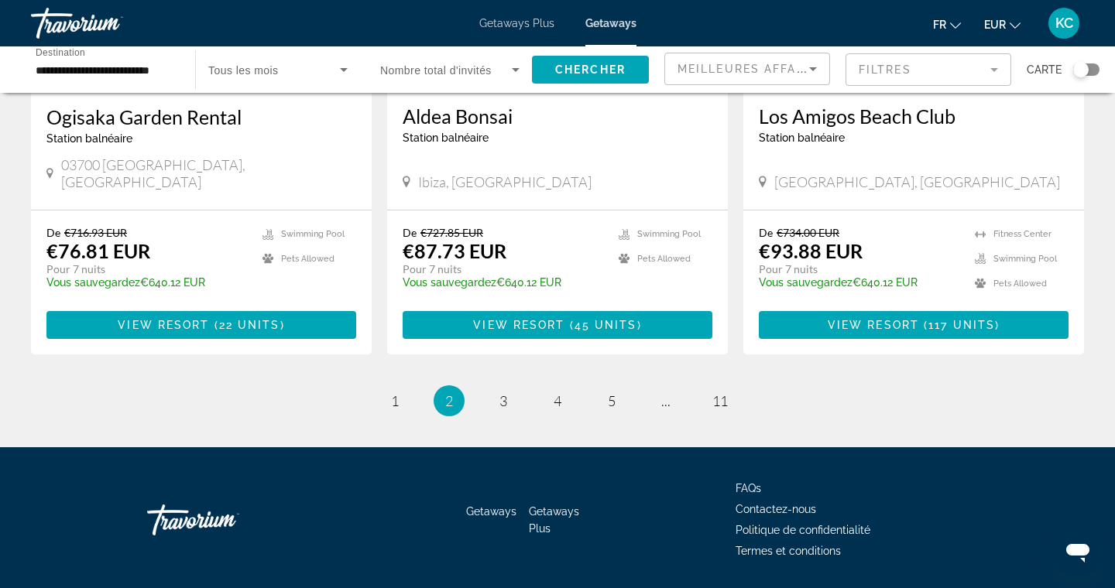
scroll to position [1964, 0]
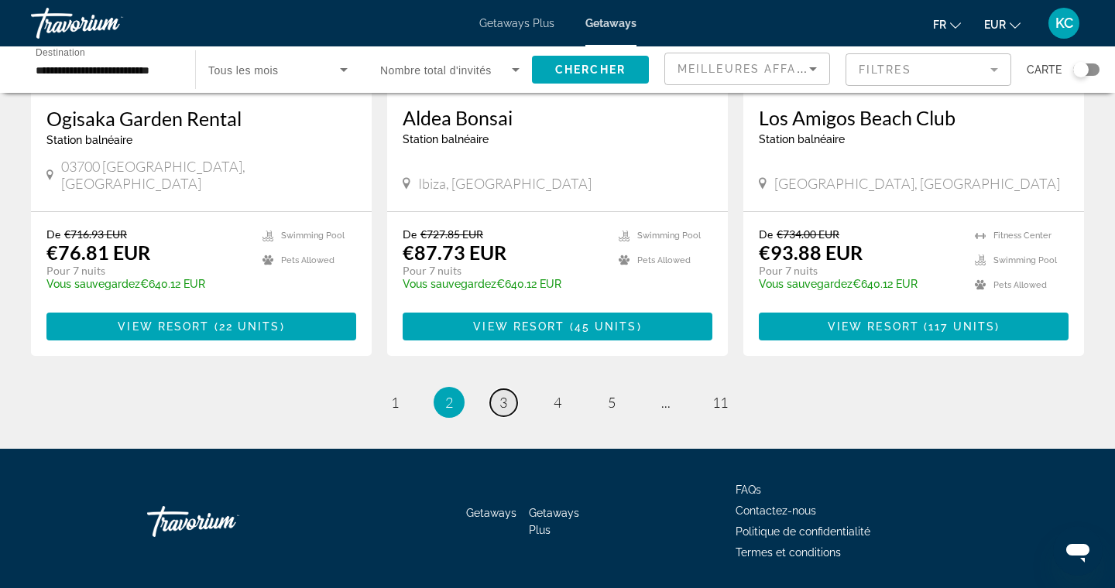
click at [507, 394] on span "3" at bounding box center [503, 402] width 8 height 17
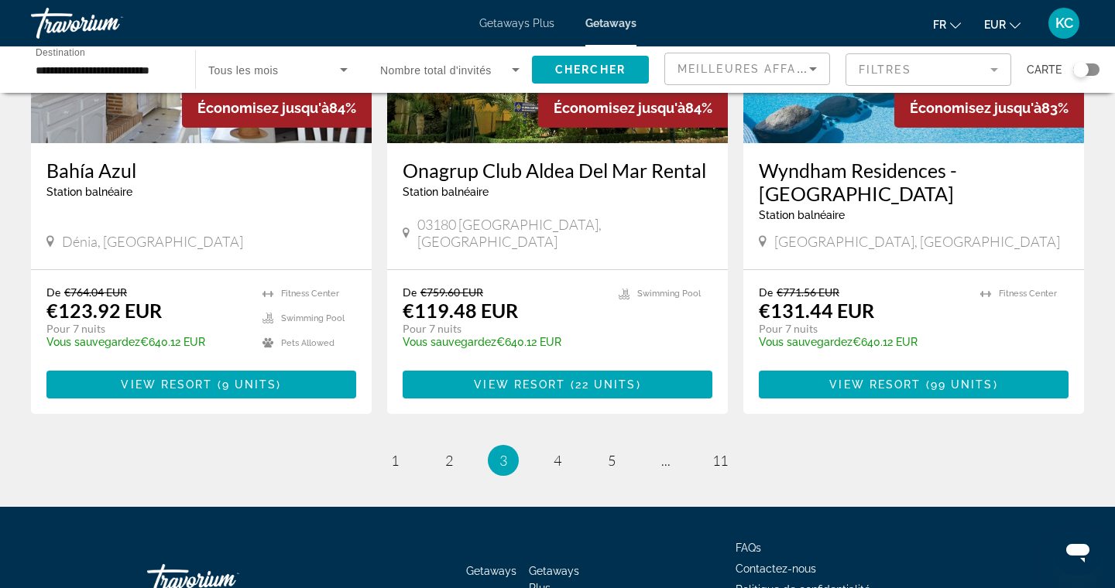
scroll to position [1917, 0]
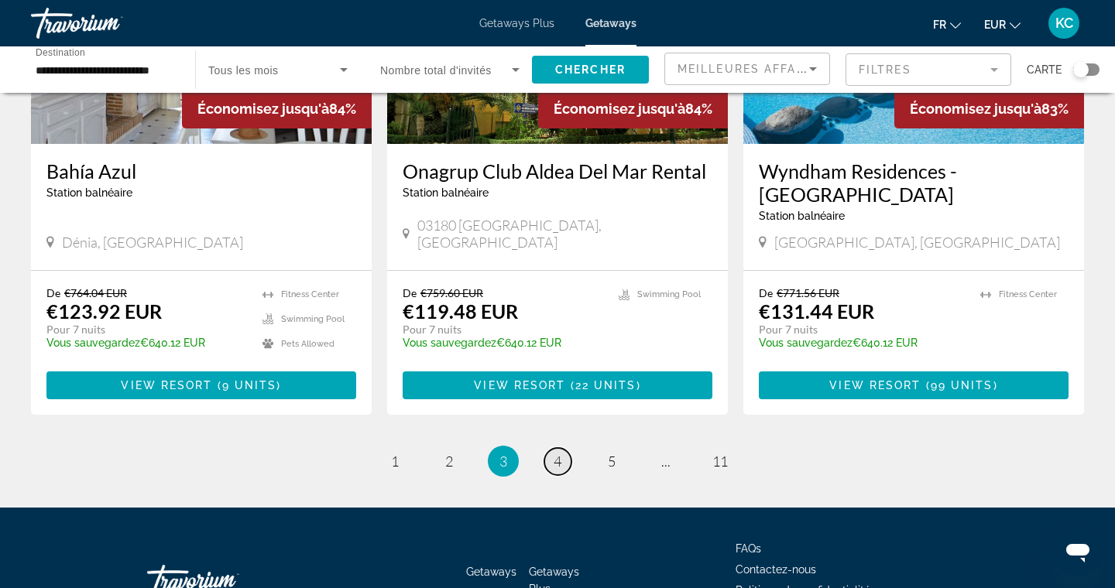
click at [554, 453] on span "4" at bounding box center [558, 461] width 8 height 17
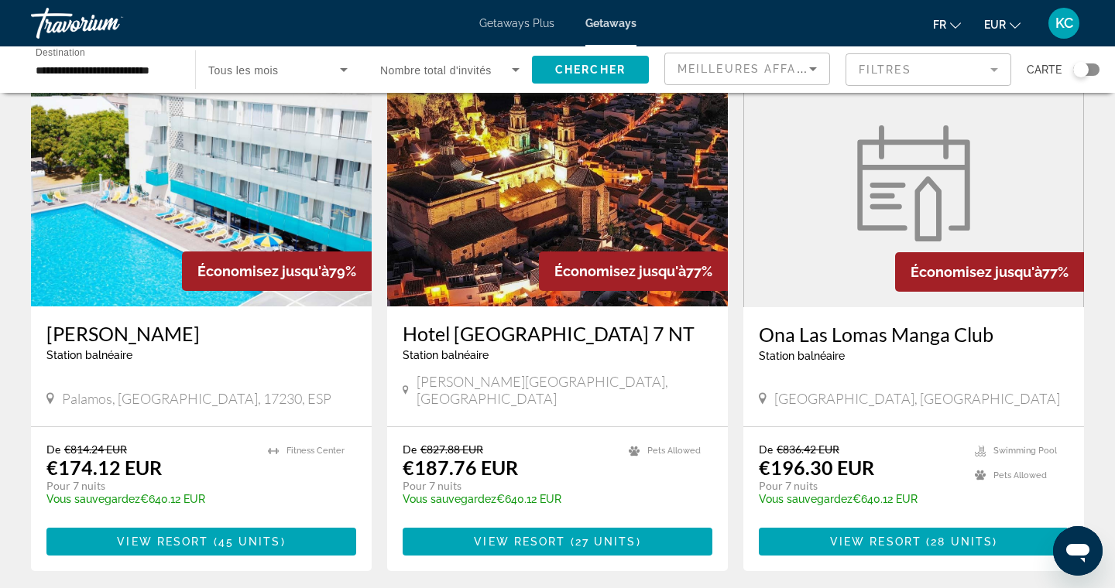
scroll to position [1819, 0]
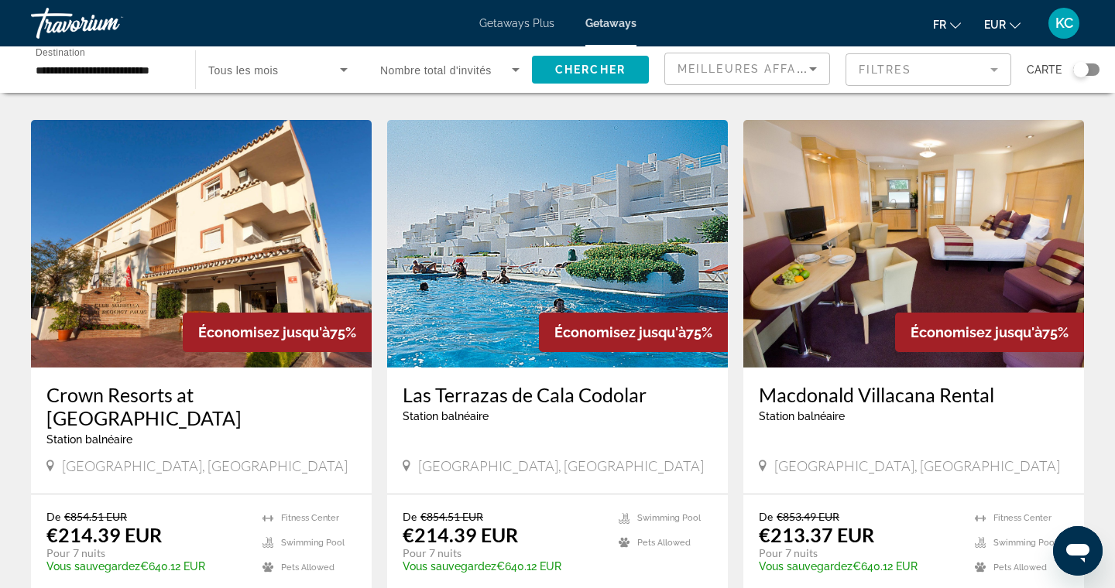
scroll to position [1773, 0]
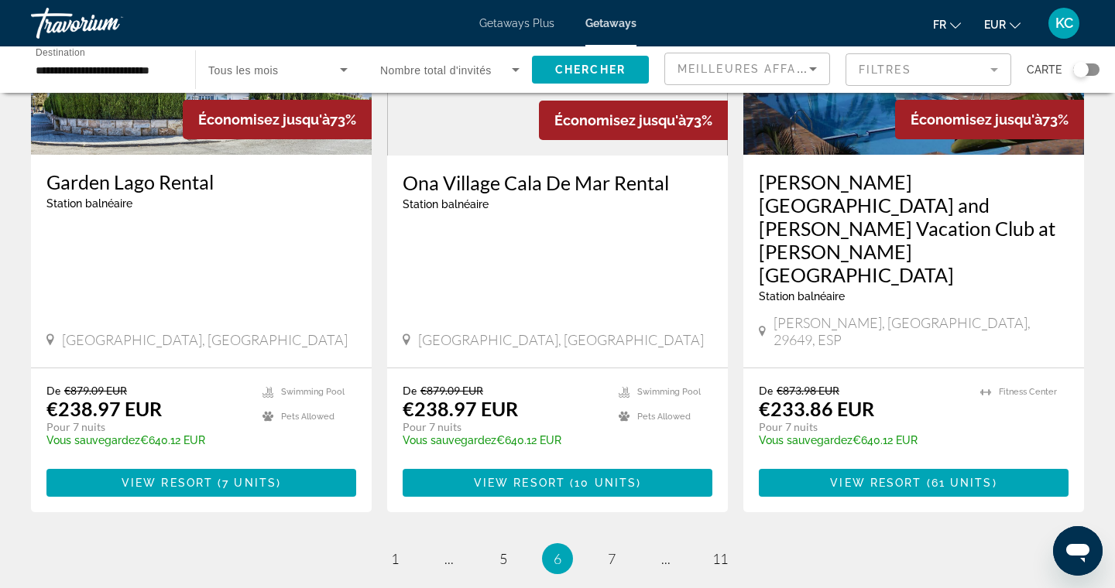
scroll to position [1898, 0]
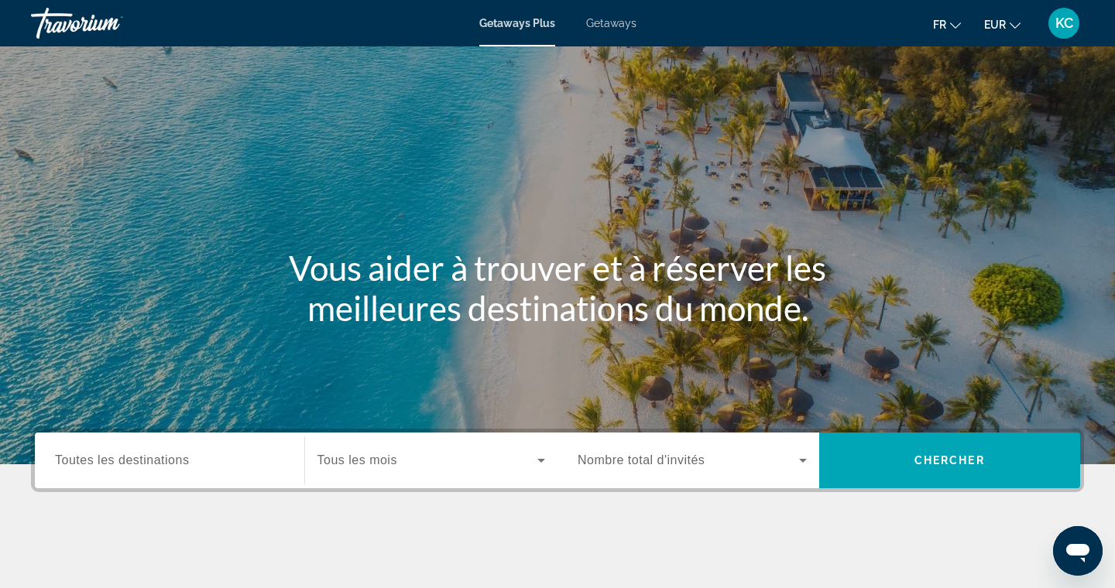
click at [617, 21] on span "Getaways" at bounding box center [611, 23] width 50 height 12
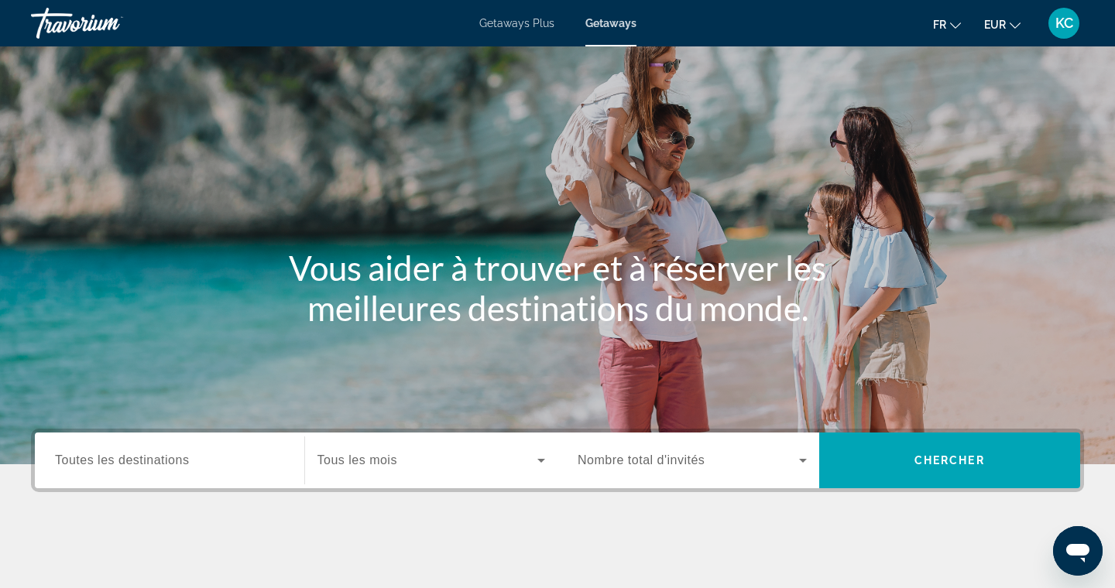
click at [173, 466] on div "Destination Toutes les destinations" at bounding box center [169, 461] width 229 height 44
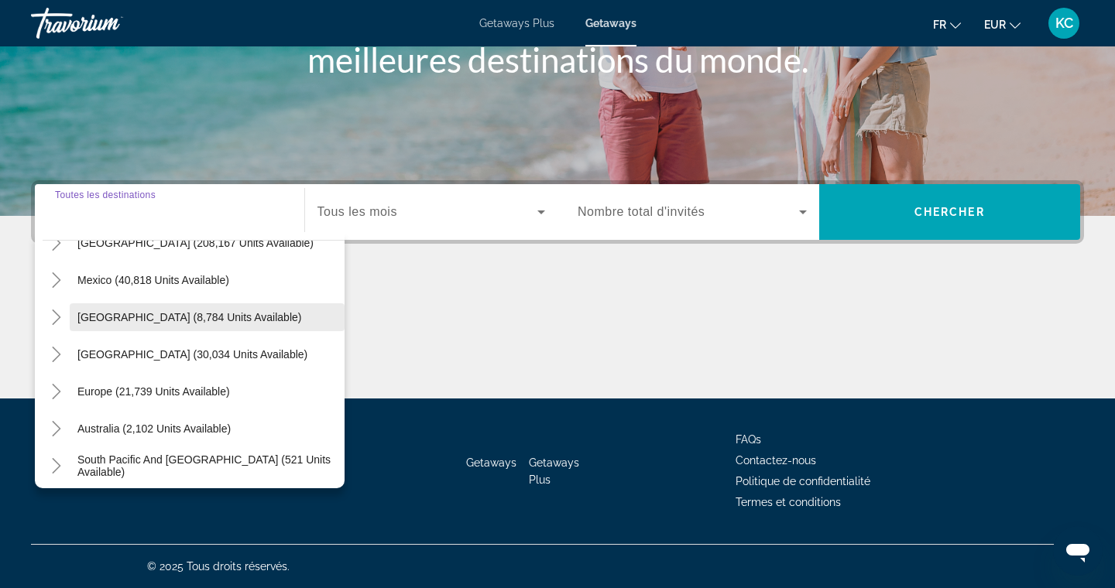
scroll to position [70, 0]
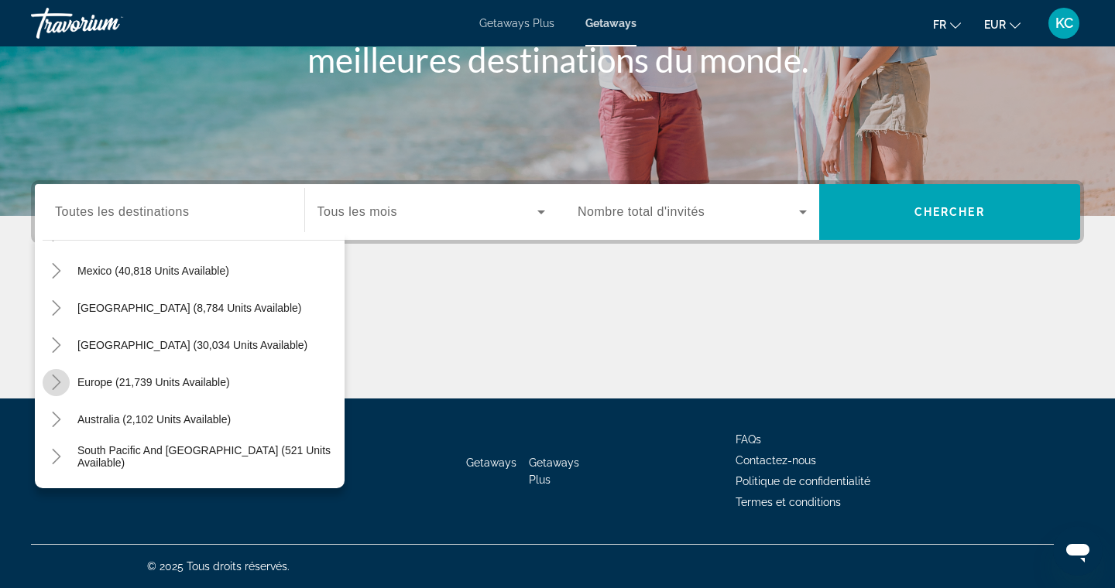
click at [62, 379] on icon "Toggle Europe (21,739 units available)" at bounding box center [56, 382] width 15 height 15
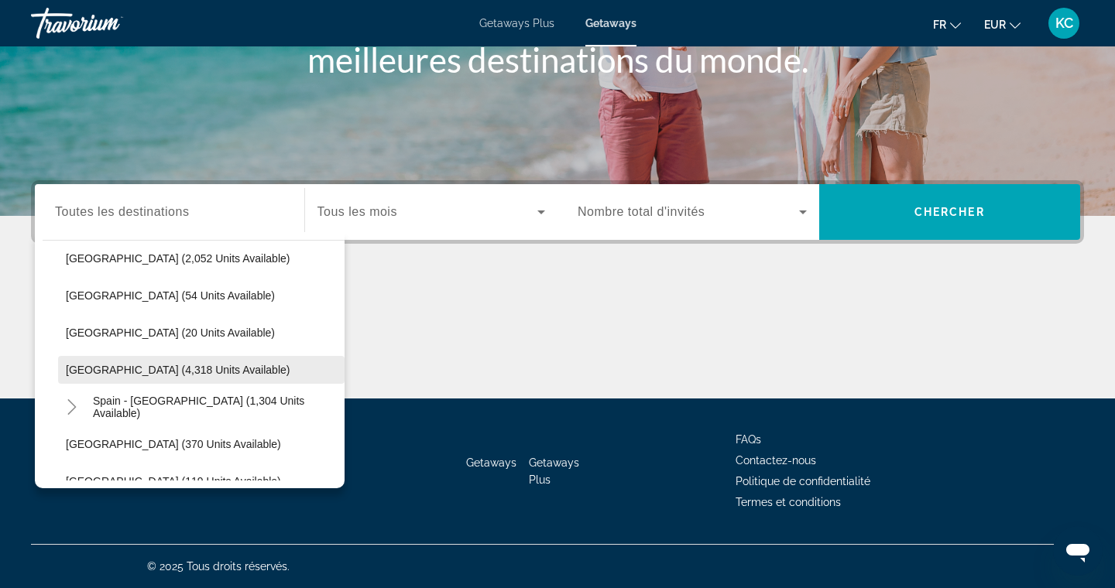
scroll to position [759, 0]
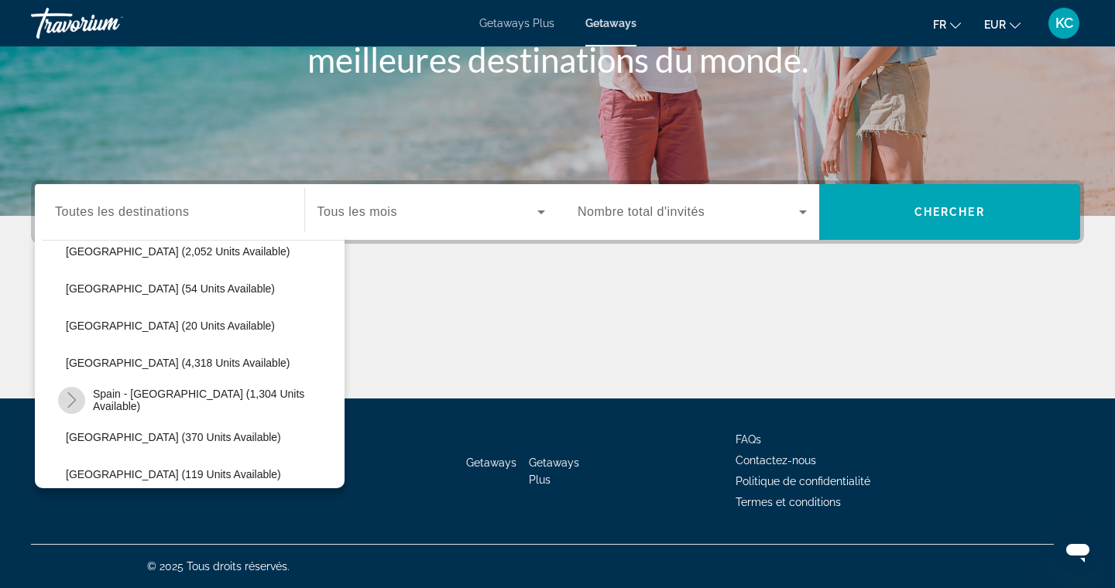
click at [76, 397] on icon "Toggle Spain - Canary Islands (1,304 units available)" at bounding box center [71, 400] width 15 height 15
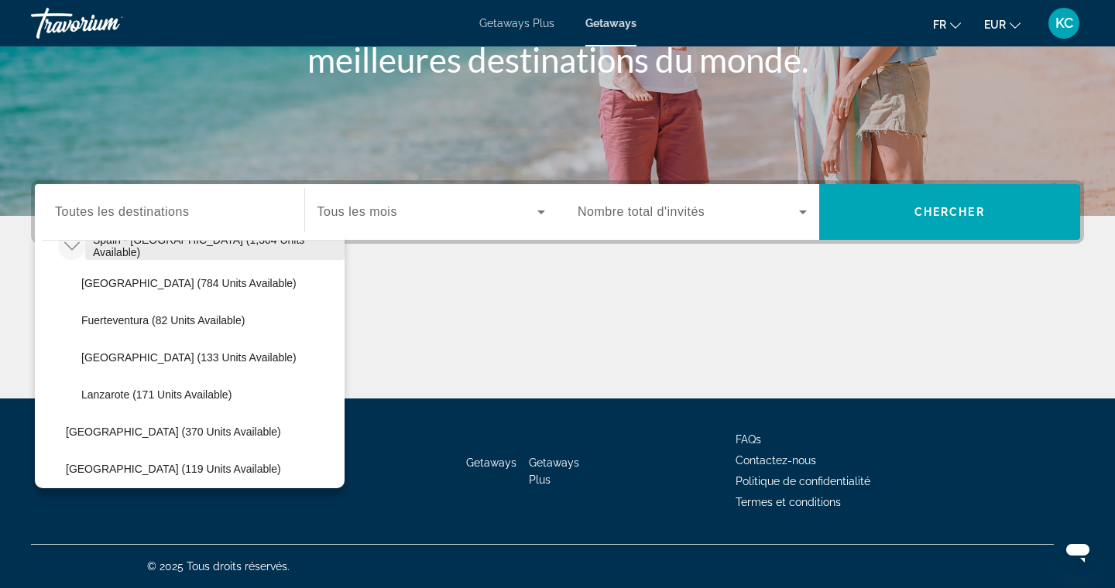
scroll to position [924, 0]
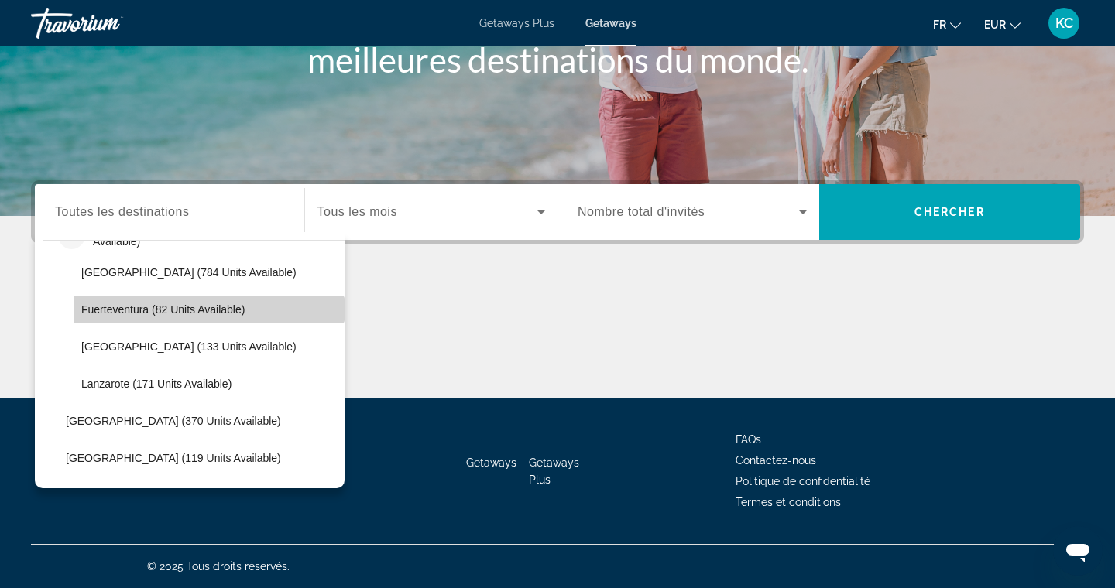
click at [122, 314] on span "Fuerteventura (82 units available)" at bounding box center [162, 310] width 163 height 12
type input "**********"
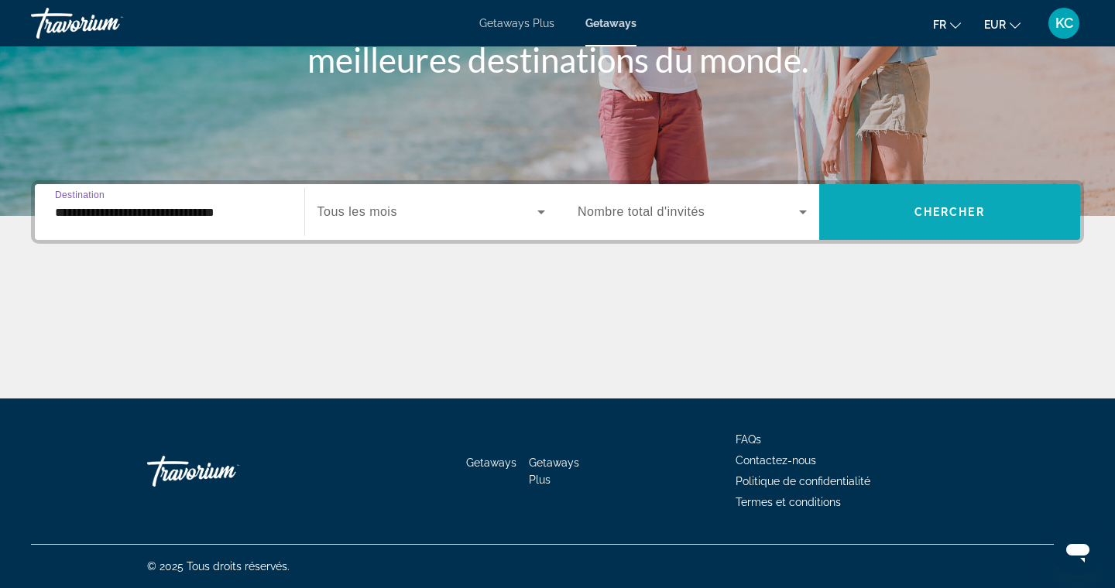
click at [833, 215] on span "Search widget" at bounding box center [950, 212] width 262 height 37
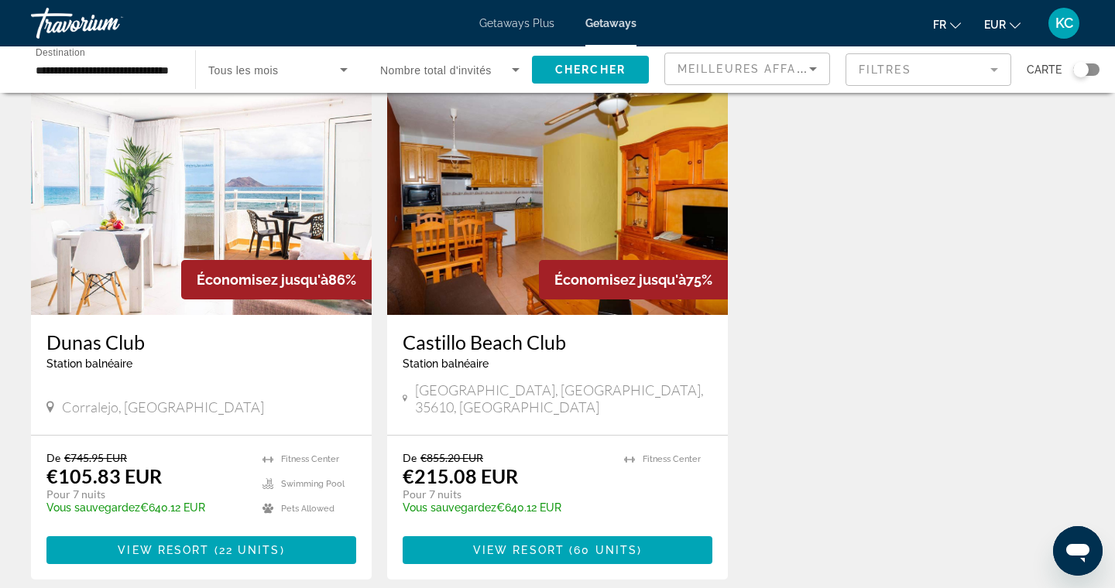
scroll to position [90, 0]
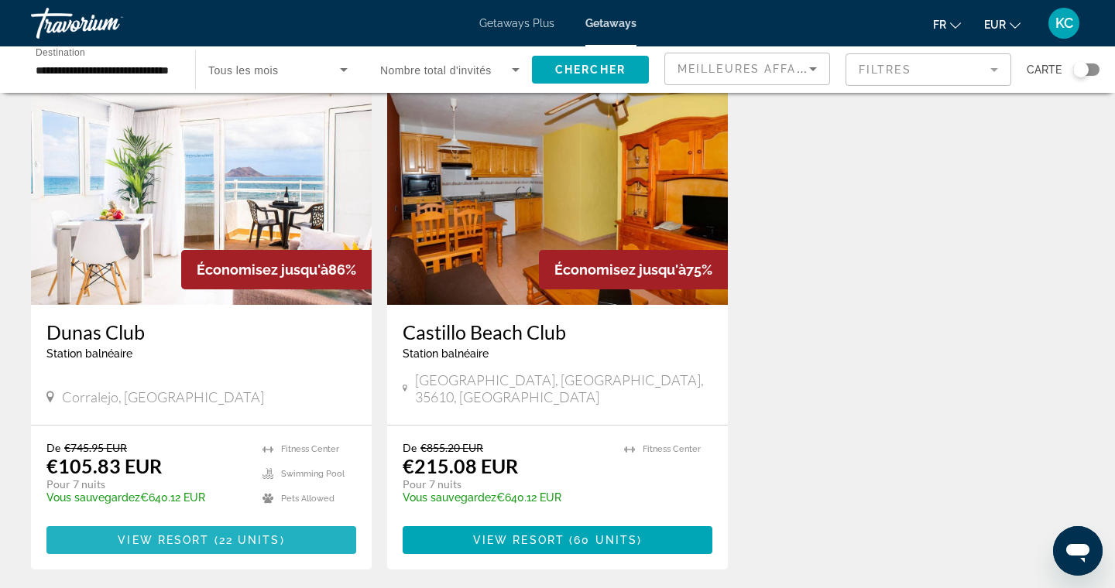
click at [211, 534] on span "Main content" at bounding box center [211, 540] width 5 height 12
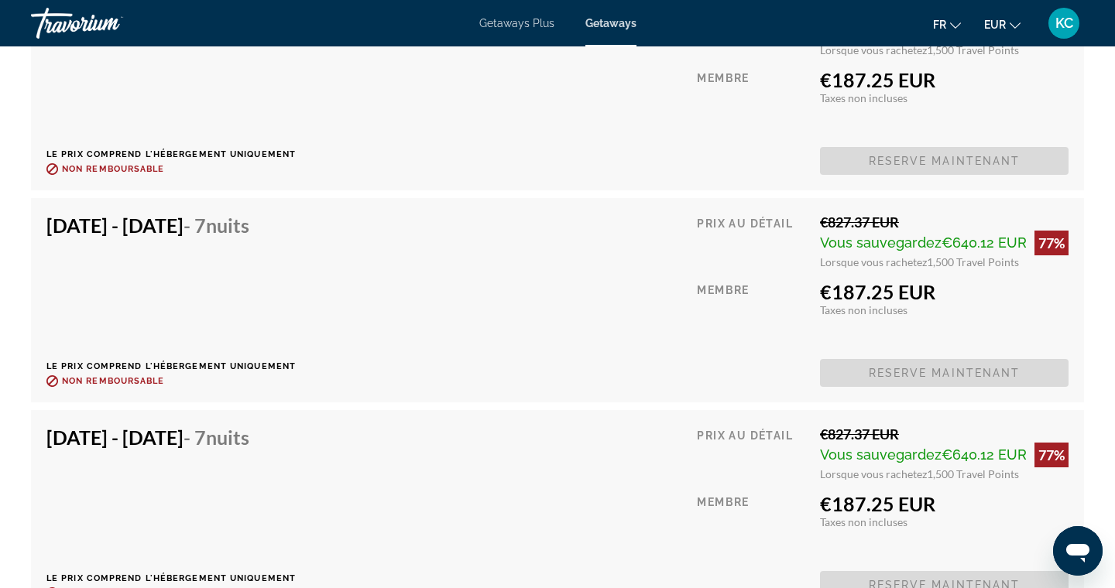
scroll to position [4353, 0]
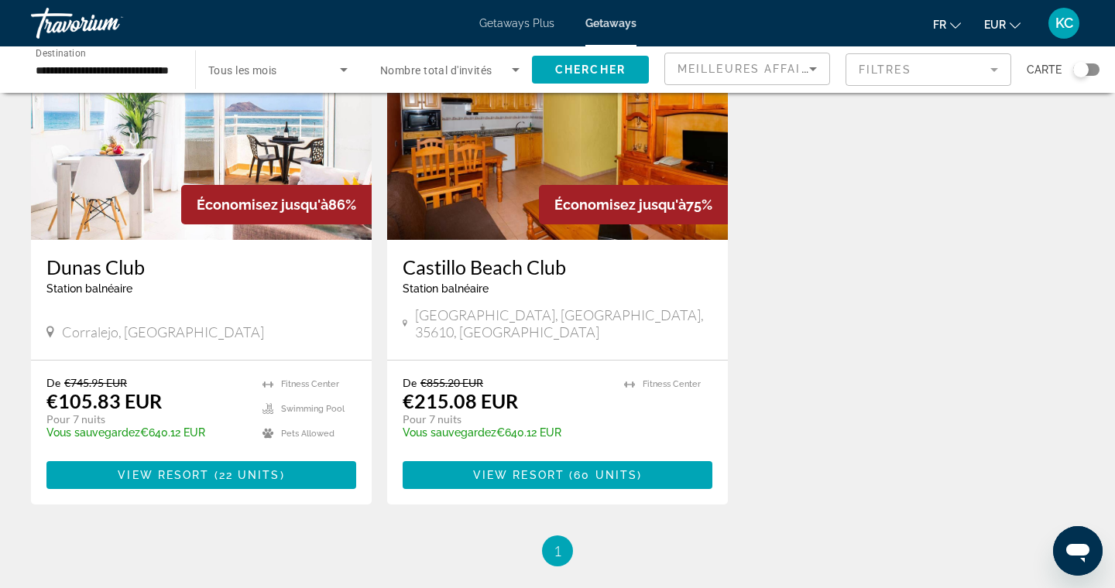
scroll to position [157, 0]
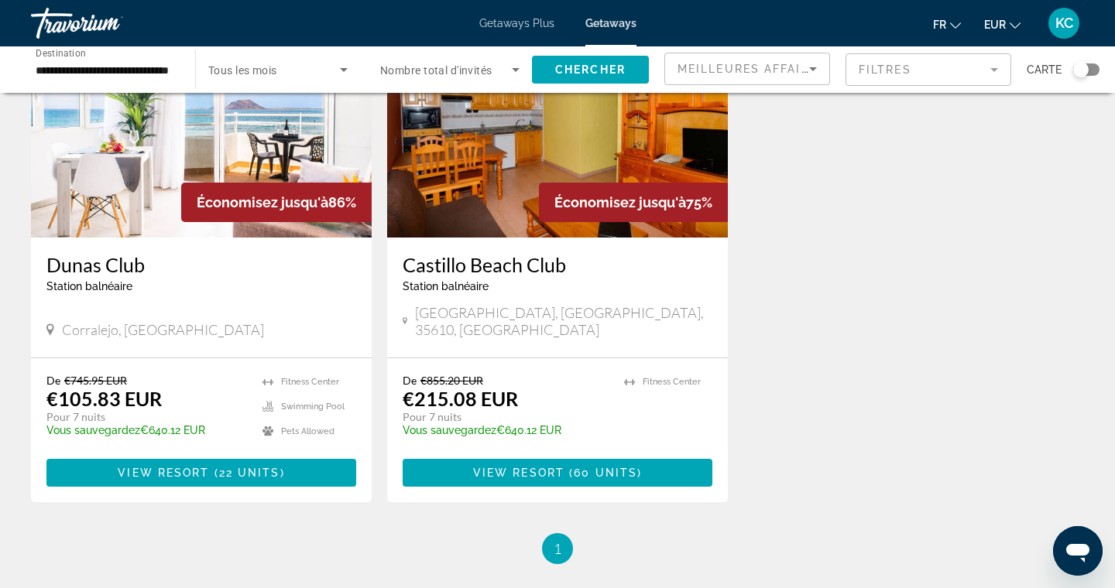
click at [103, 72] on input "**********" at bounding box center [105, 70] width 139 height 19
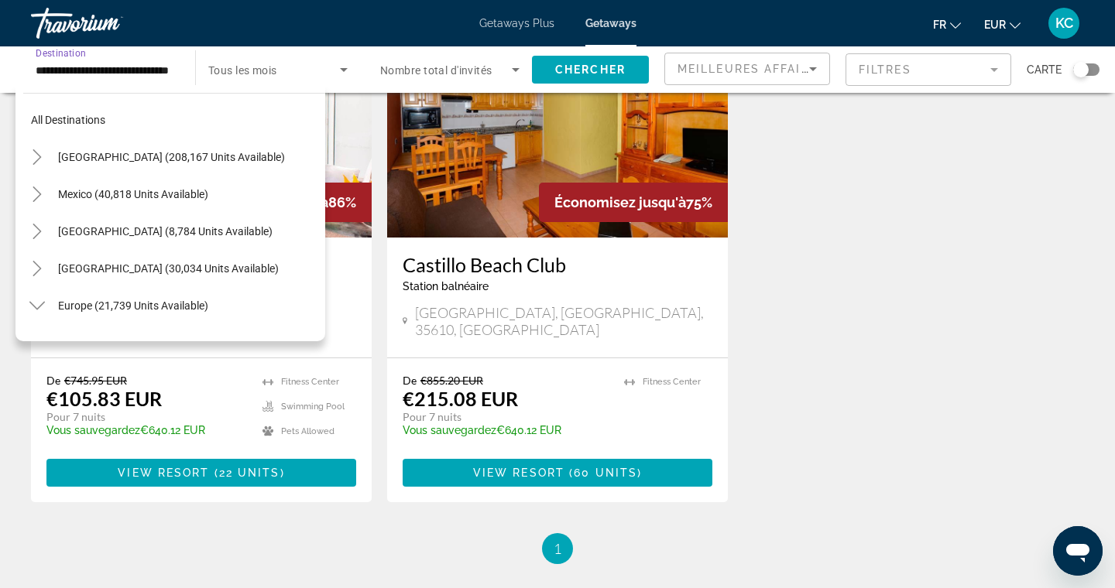
scroll to position [873, 0]
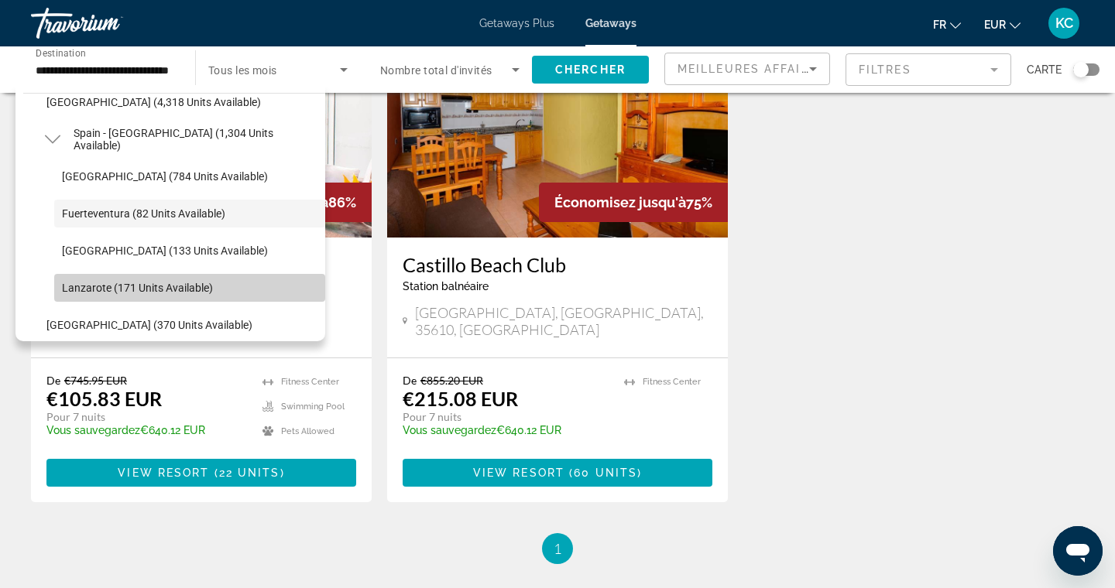
click at [129, 276] on span "Search widget" at bounding box center [189, 287] width 271 height 37
type input "**********"
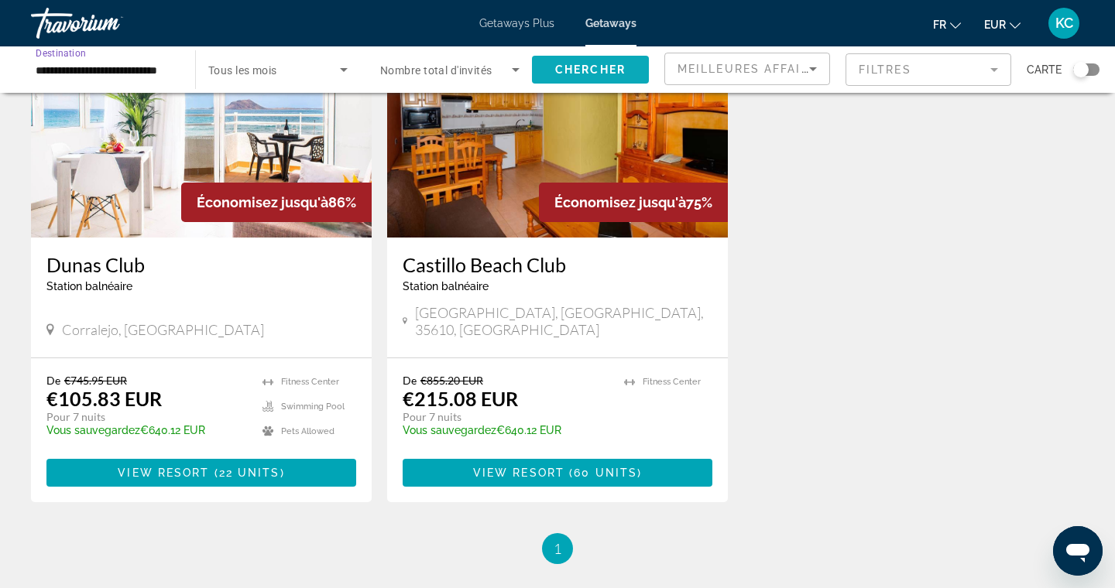
click at [574, 65] on span "Chercher" at bounding box center [590, 69] width 70 height 12
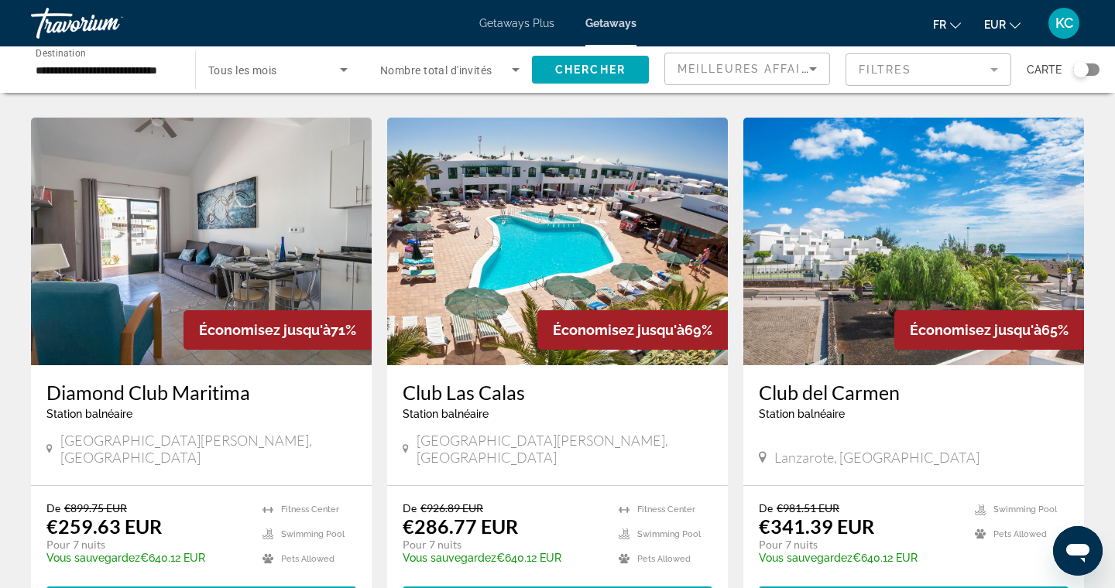
scroll to position [580, 0]
